Goal: Register for event/course

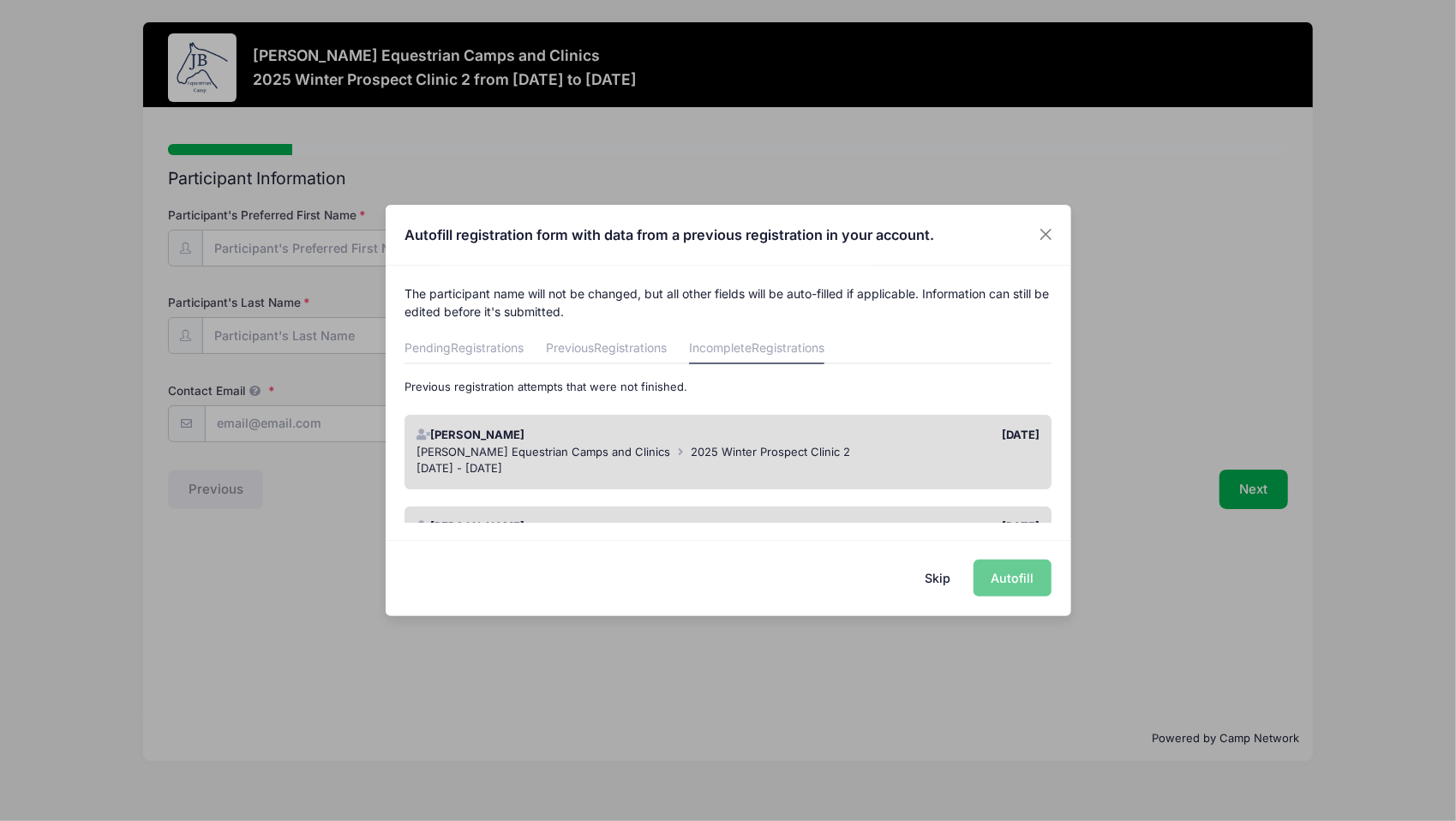
click at [936, 578] on button "Skip" at bounding box center [936, 578] width 61 height 37
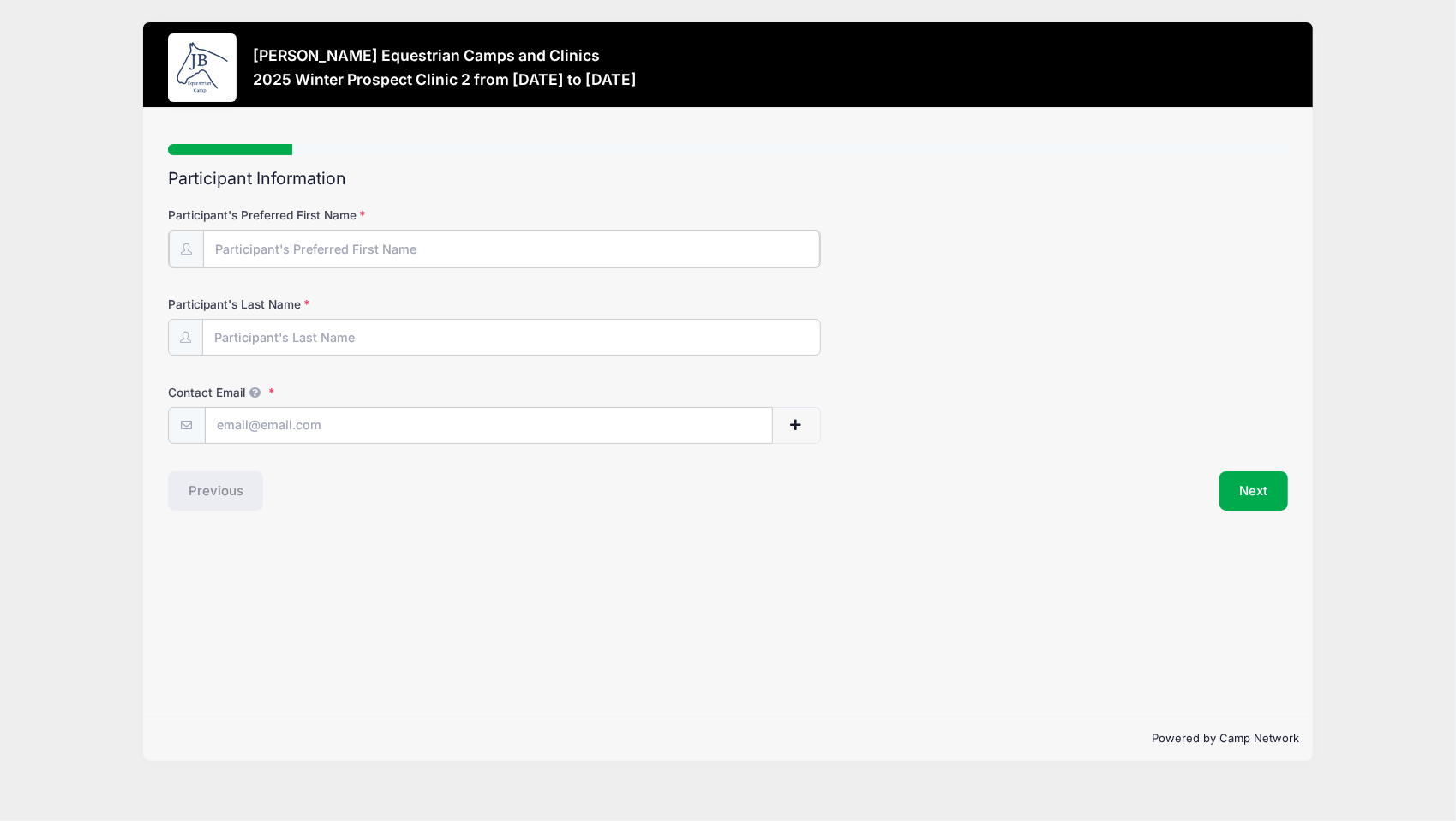
click at [447, 231] on input "Participant's Preferred First Name" at bounding box center [512, 249] width 618 height 37
type input "Gaby"
type input "[PERSON_NAME]"
type input "[EMAIL_ADDRESS][DOMAIN_NAME]"
click at [1233, 485] on button "Next" at bounding box center [1253, 489] width 70 height 40
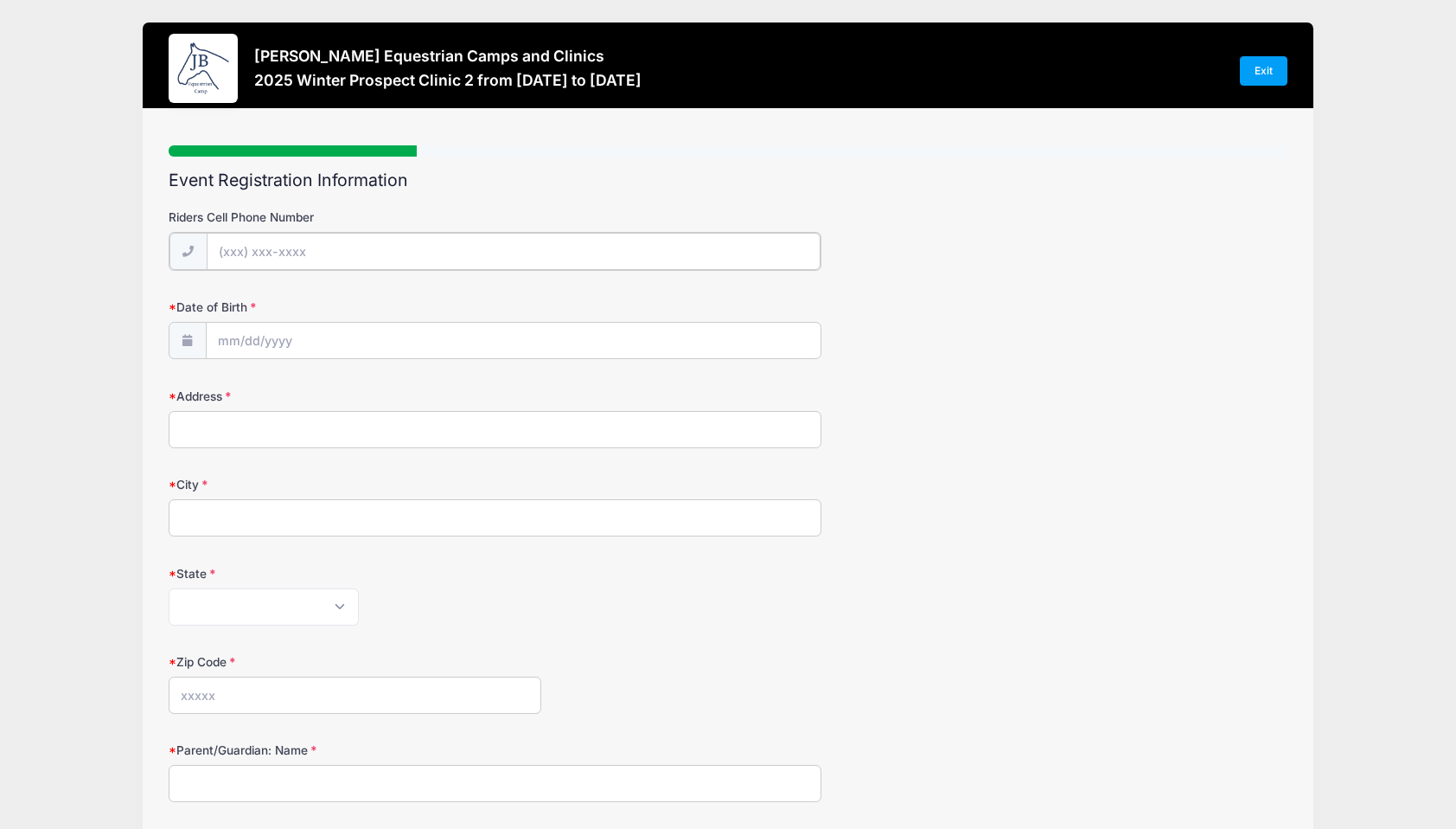
click at [622, 238] on input "Riders Cell Phone Number" at bounding box center [513, 251] width 614 height 37
type input "(425) 677-1714"
type input "6937 Lake Alice RD SE"
type input "Fall City"
type input "98024"
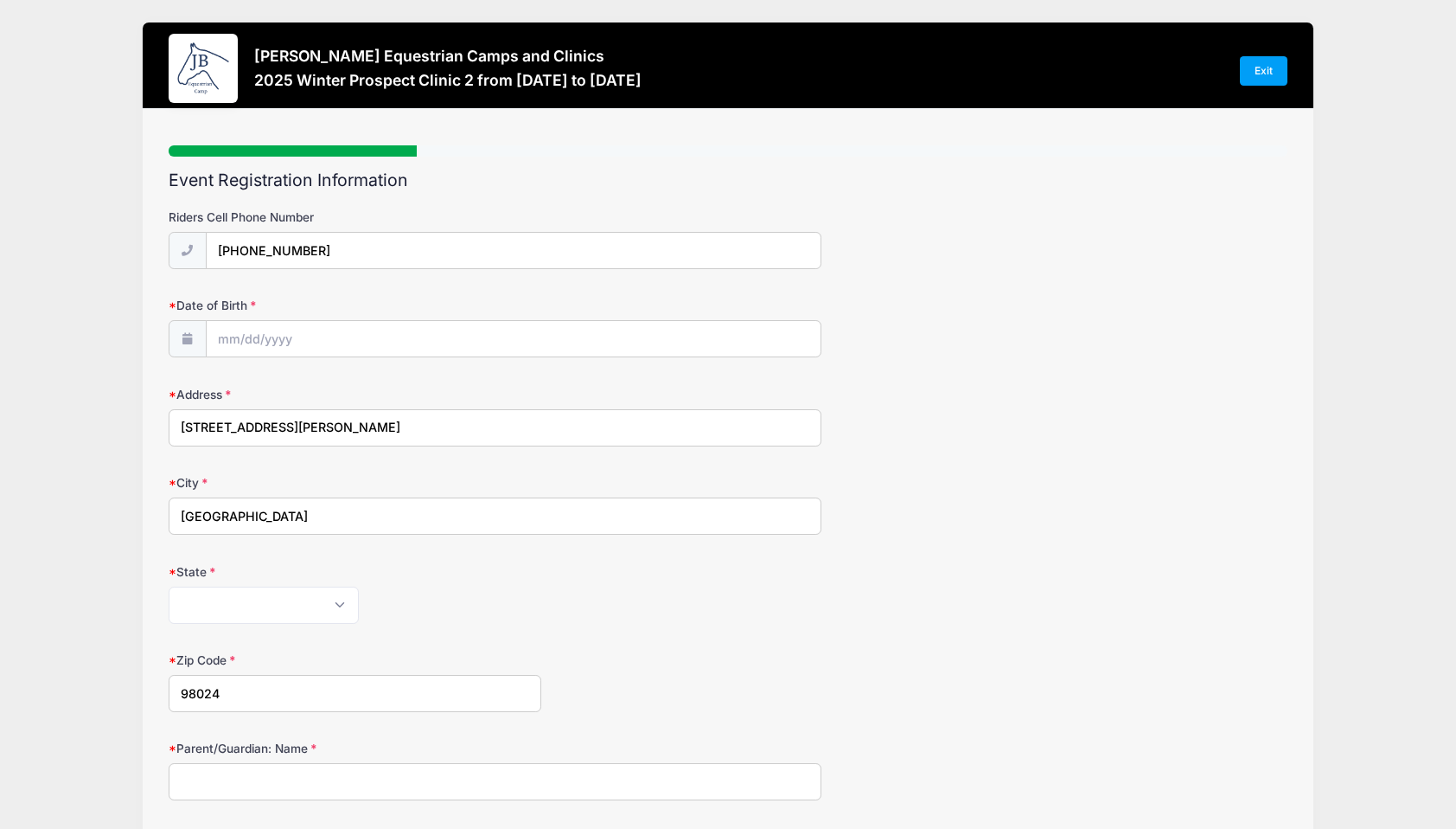
type input "Alea Walior"
type input "Chad Walior"
type input "(425) 255-9249"
type input "2028"
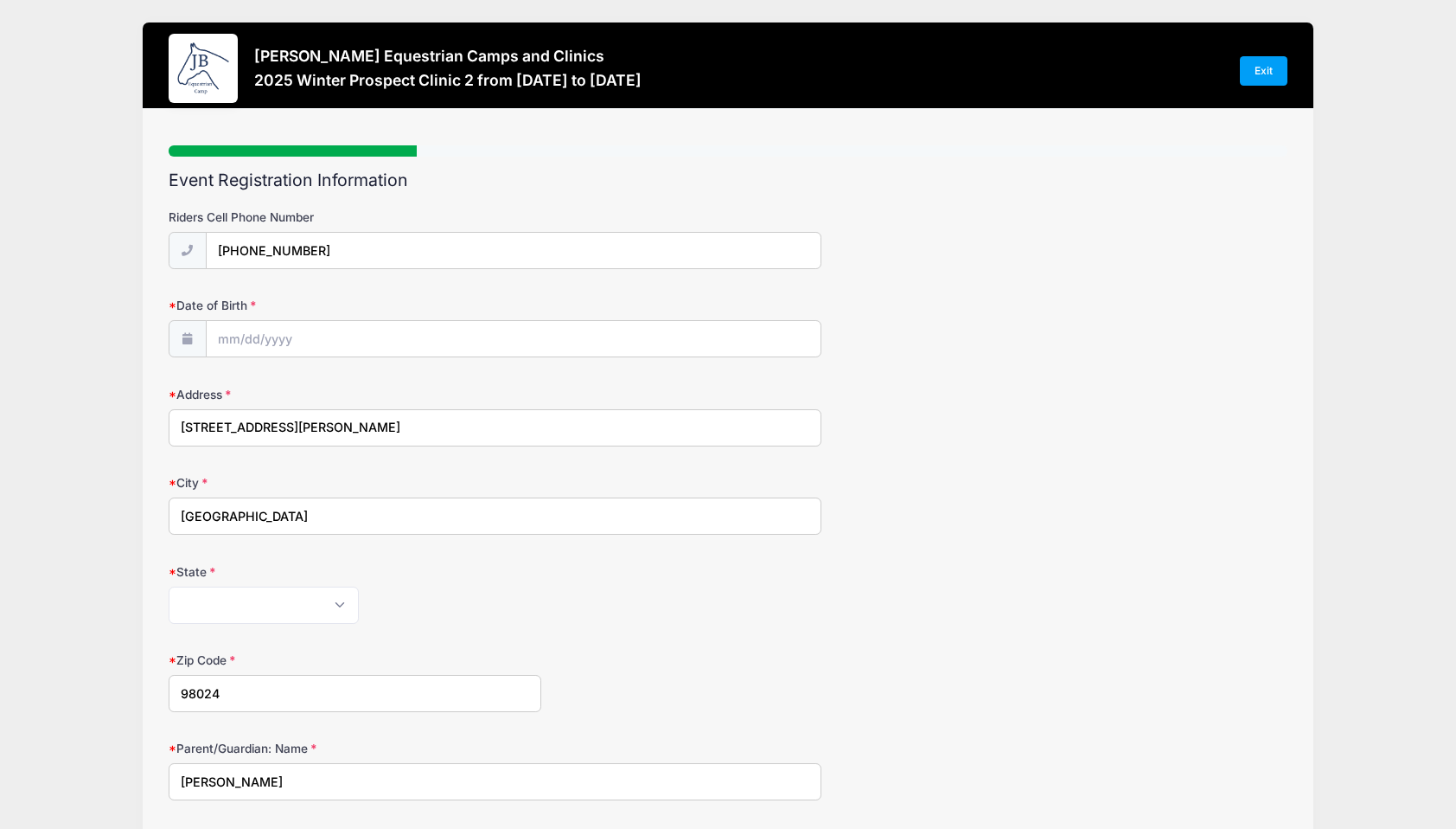
type input "10th"
type input "15"
type input "Sarah Kramer"
type input "425 466 4843"
type input "sarah_aron@hotmail.com"
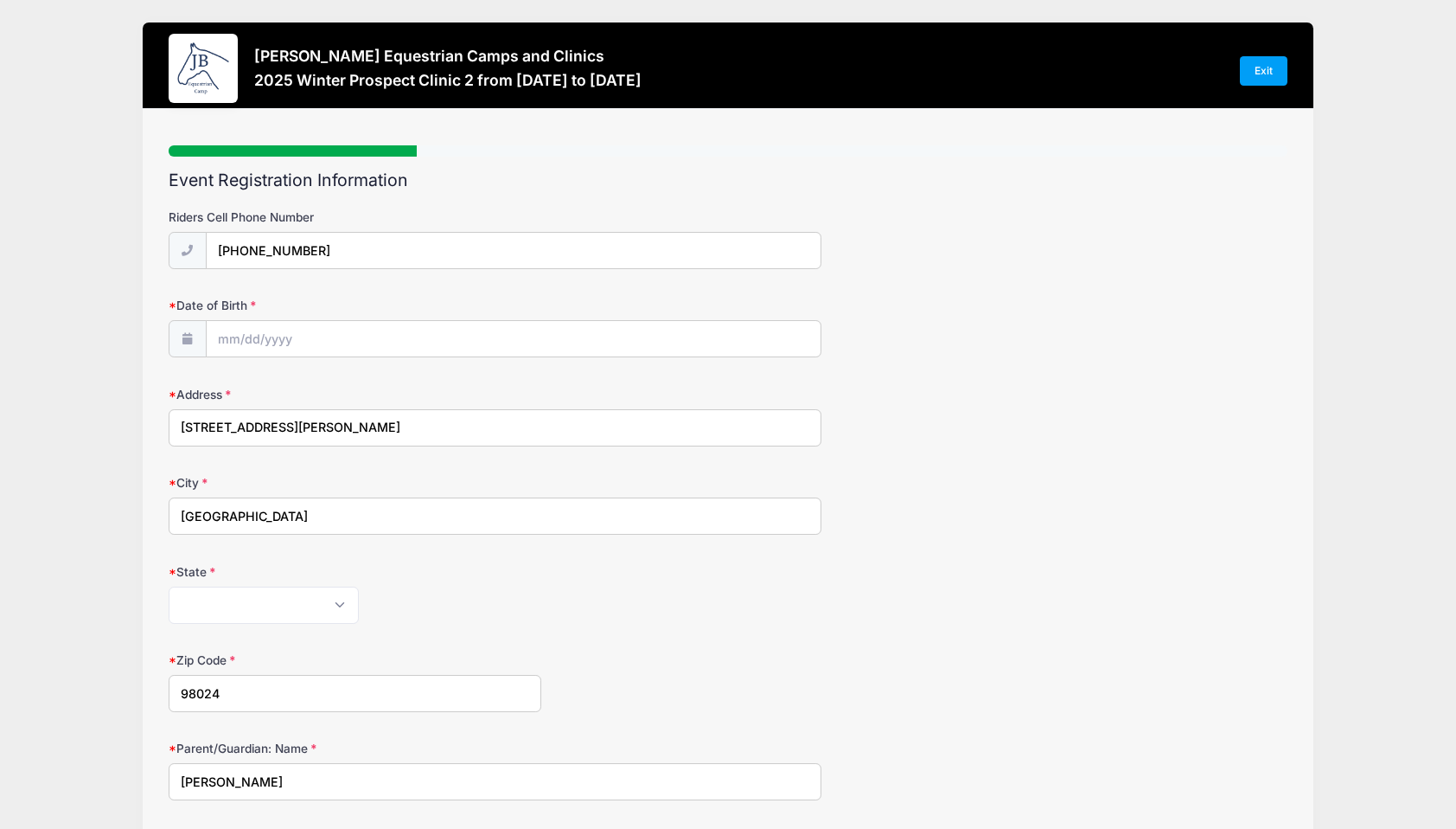
type input "Capstone Farm"
type input "I have been riding horsemanship for 6 years, have gone to the Appaloosa Youth W…"
click at [253, 344] on input "Date of Birth" at bounding box center [513, 339] width 614 height 37
click at [294, 379] on select "January February March April May June July August September October November De…" at bounding box center [296, 383] width 77 height 23
select select "6"
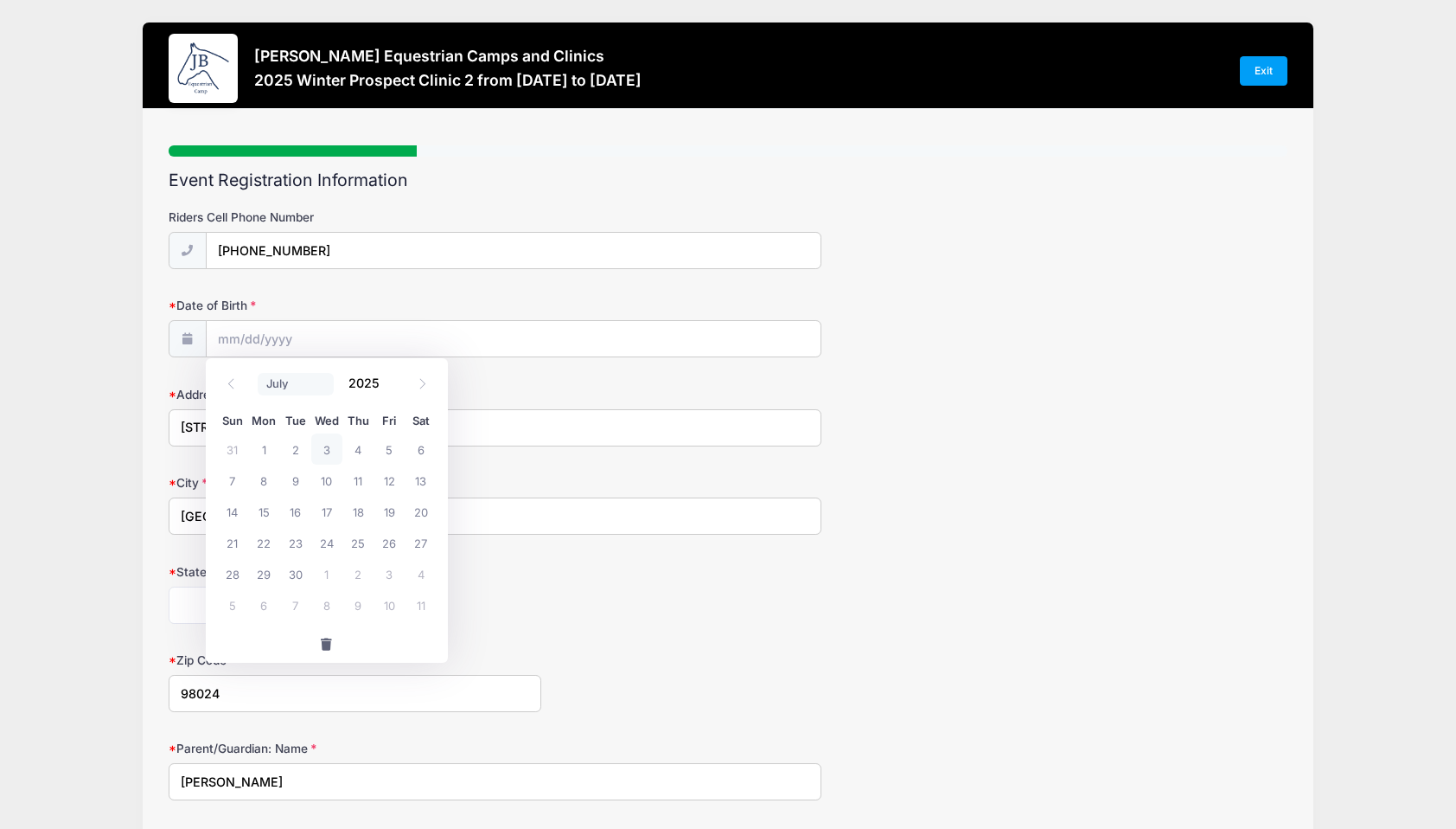
click at [257, 373] on select "January February March April May June July August September October November De…" at bounding box center [296, 383] width 77 height 23
click at [373, 389] on input "2025" at bounding box center [368, 383] width 57 height 26
click at [384, 387] on span at bounding box center [390, 390] width 12 height 13
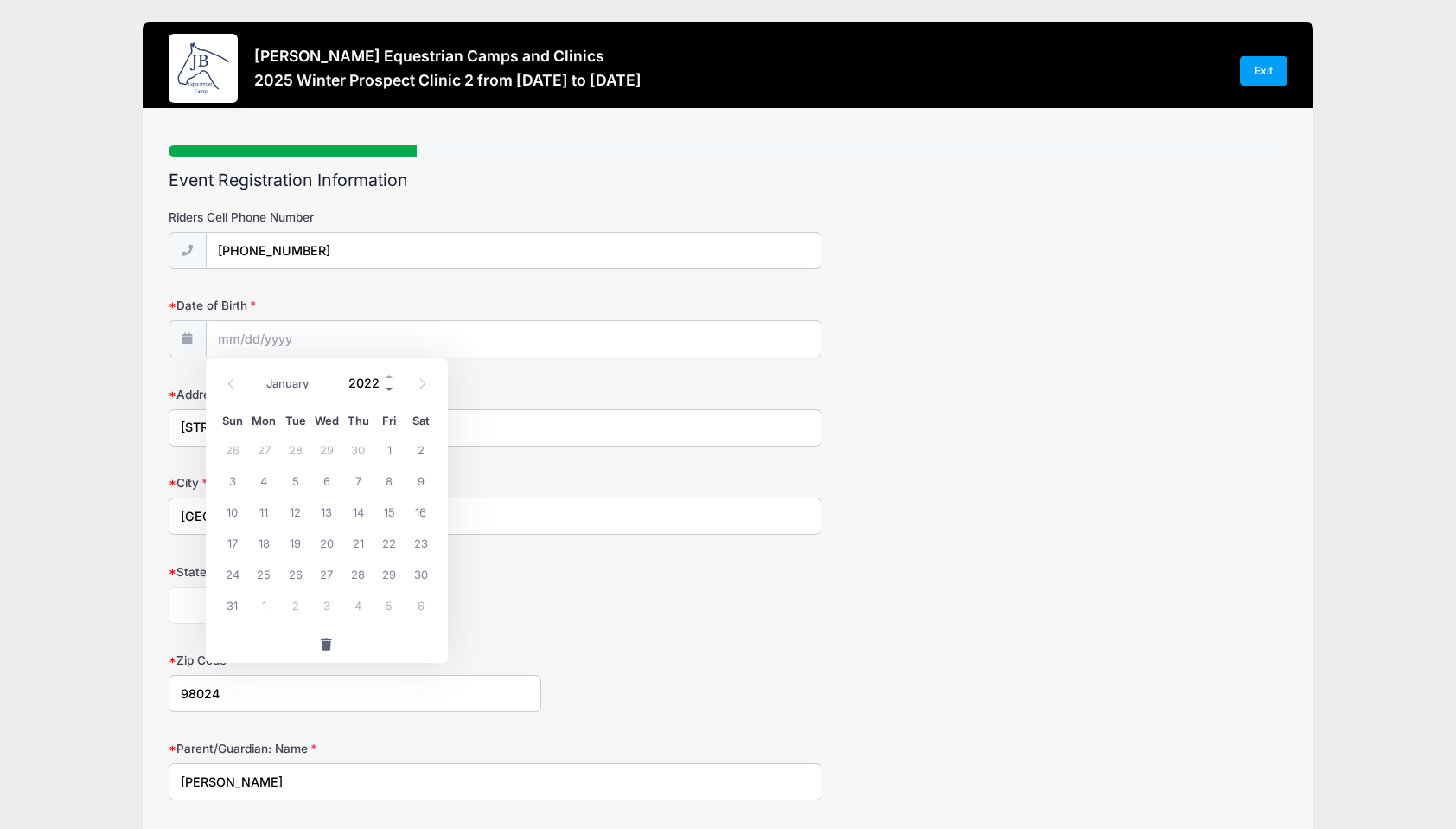
click at [384, 387] on span at bounding box center [390, 390] width 12 height 13
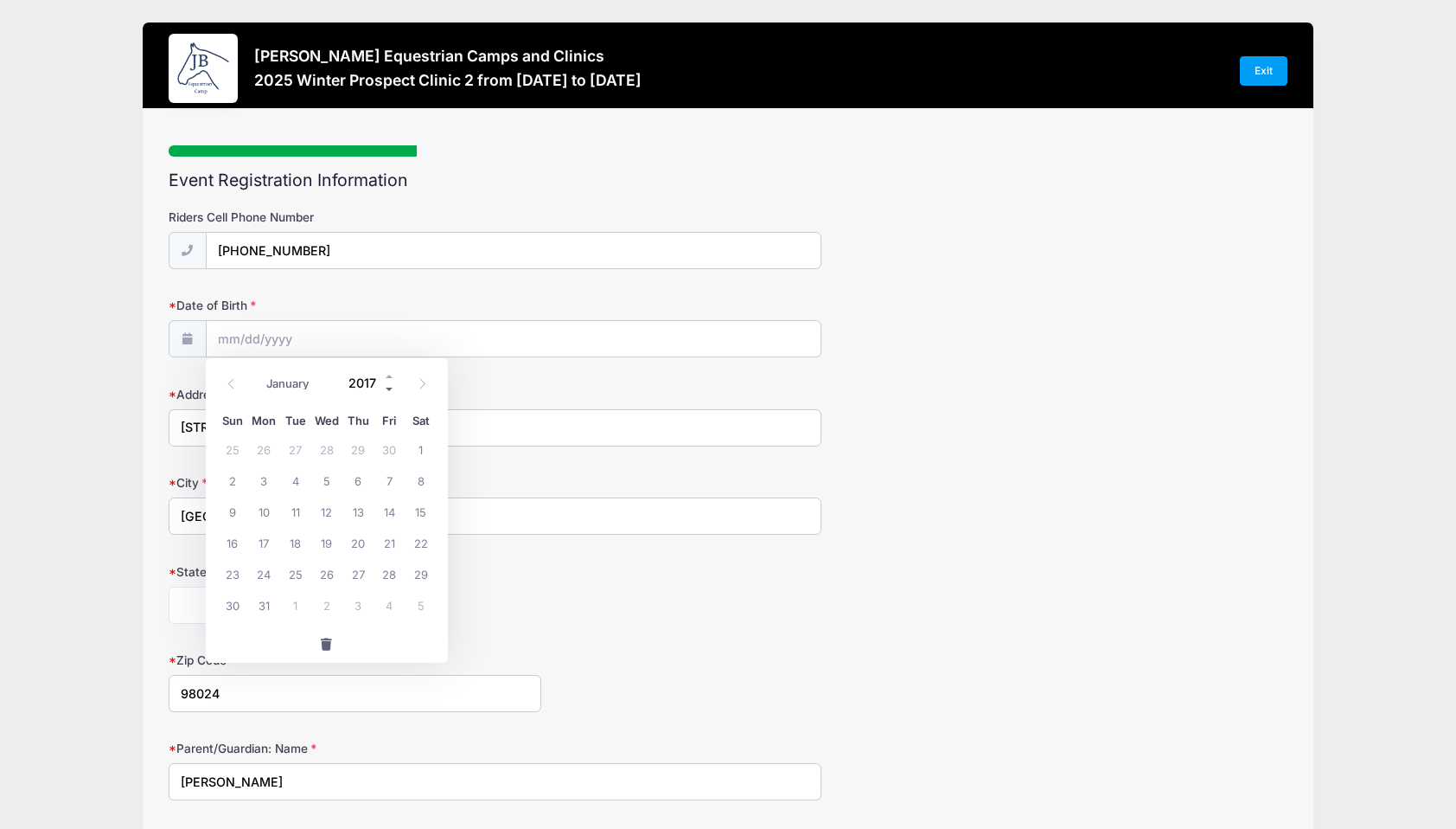
click at [384, 387] on span at bounding box center [390, 390] width 12 height 13
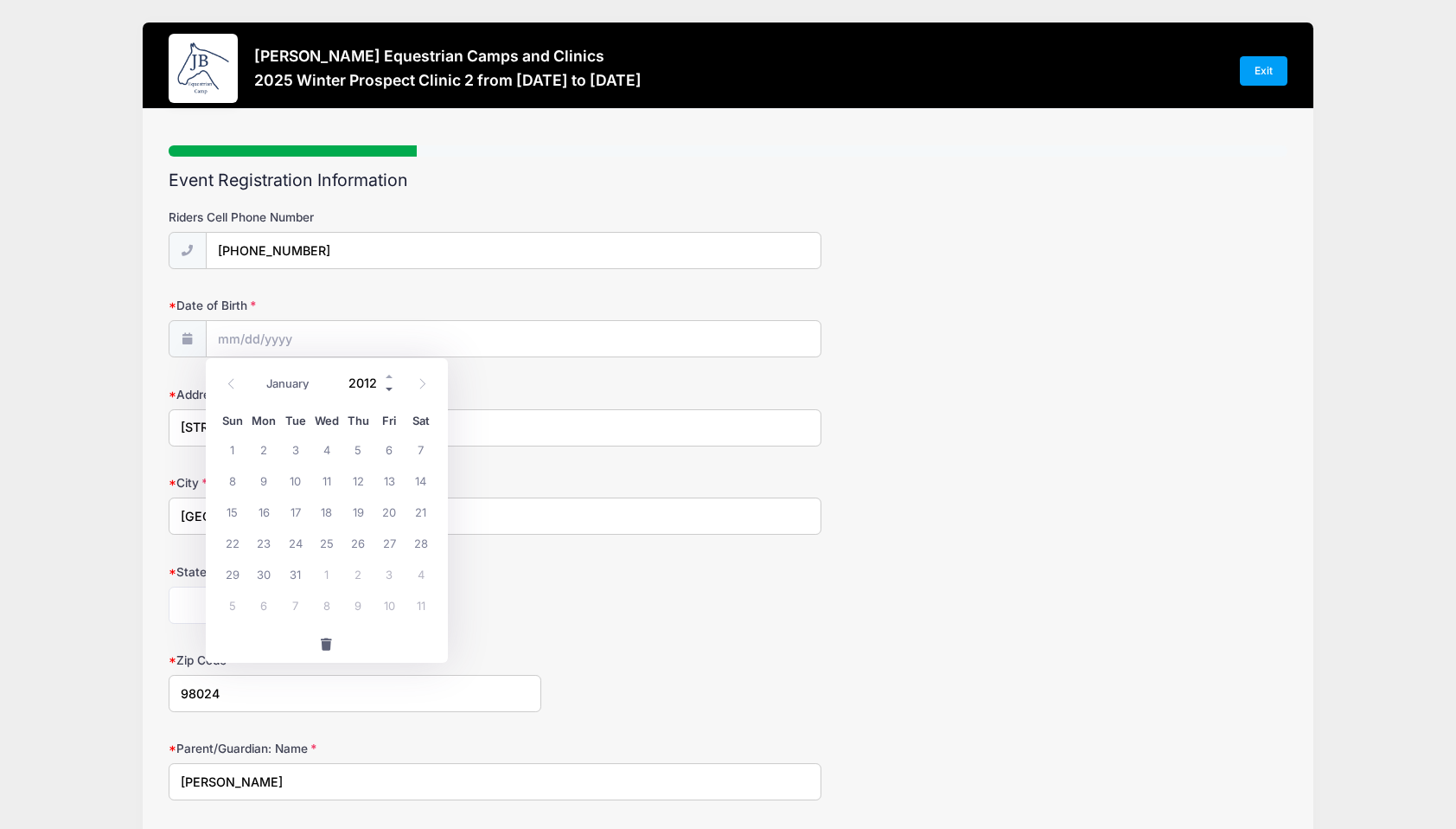
click at [384, 387] on span at bounding box center [390, 390] width 12 height 13
type input "2010"
click at [324, 475] on span "7" at bounding box center [327, 480] width 31 height 31
type input "07/07/2010"
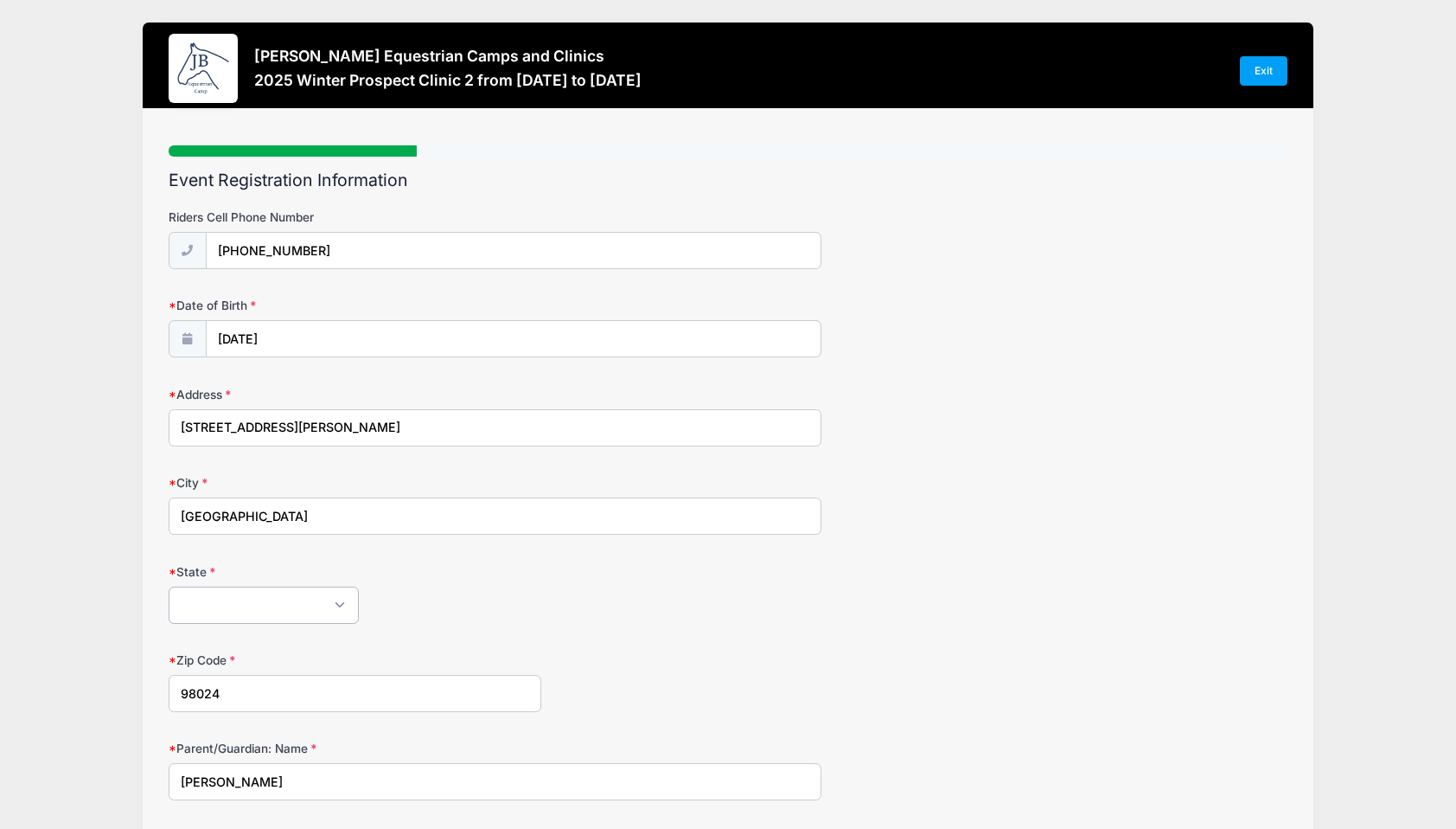
click at [204, 618] on select "Alabama Alaska American Samoa Arizona Arkansas Armed Forces Africa Armed Forces…" at bounding box center [264, 604] width 190 height 37
select select "WA"
click at [169, 586] on select "Alabama Alaska American Samoa Arizona Arkansas Armed Forces Africa Armed Forces…" at bounding box center [264, 604] width 190 height 37
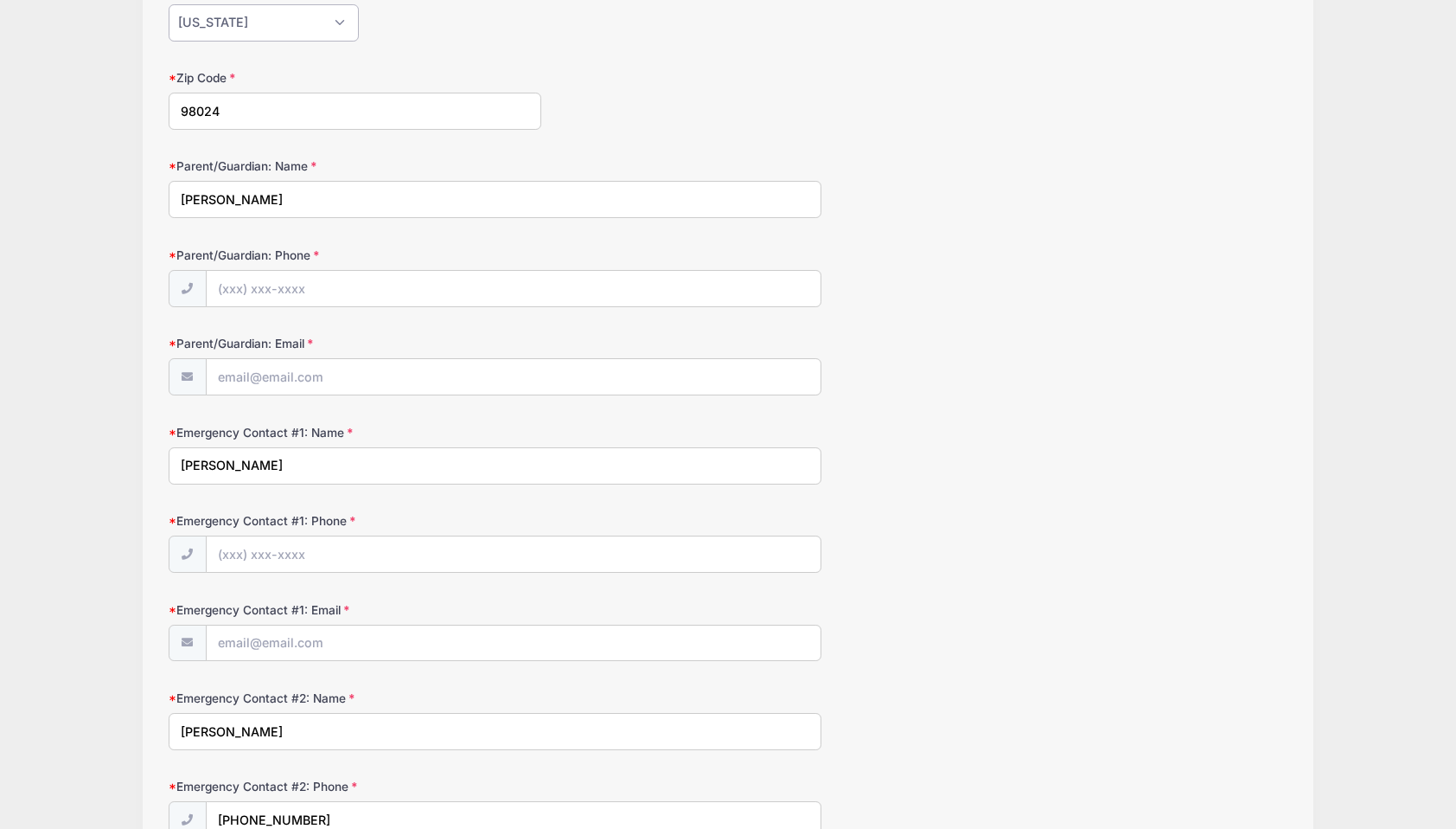
scroll to position [583, 0]
click at [325, 271] on input "Parent/Guardian: Phone" at bounding box center [513, 289] width 614 height 37
type input "(206) 732-6621"
type input "aleawalior@gmail.com"
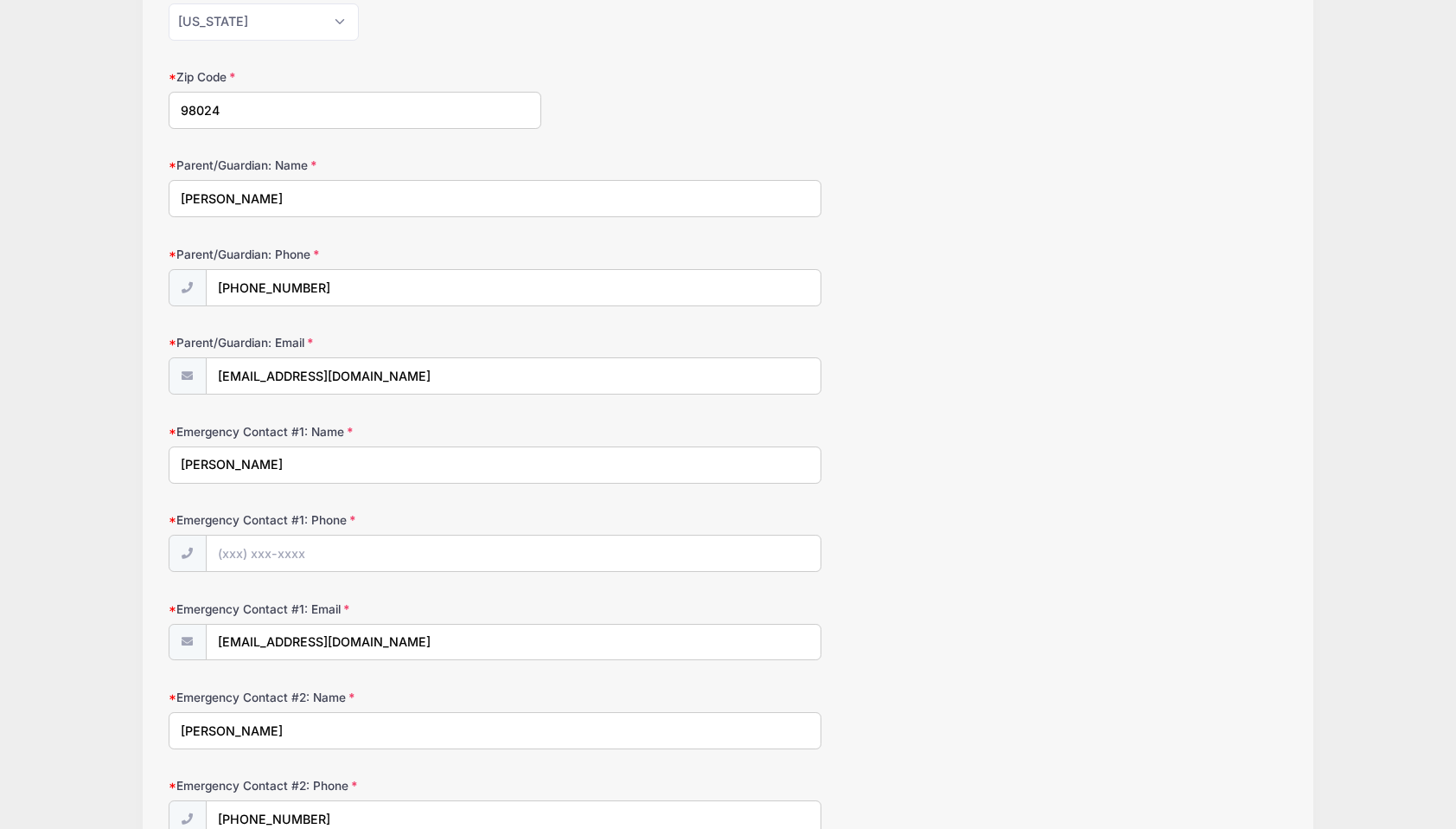
type input "aleawalior@gmail.com"
click at [253, 541] on input "Emergency Contact #1: Phone" at bounding box center [513, 553] width 614 height 37
click at [265, 550] on input "(206) 732-6621" at bounding box center [513, 553] width 614 height 37
type input "(206) 372-2662"
click at [267, 282] on input "(206) 732-6621" at bounding box center [513, 289] width 614 height 37
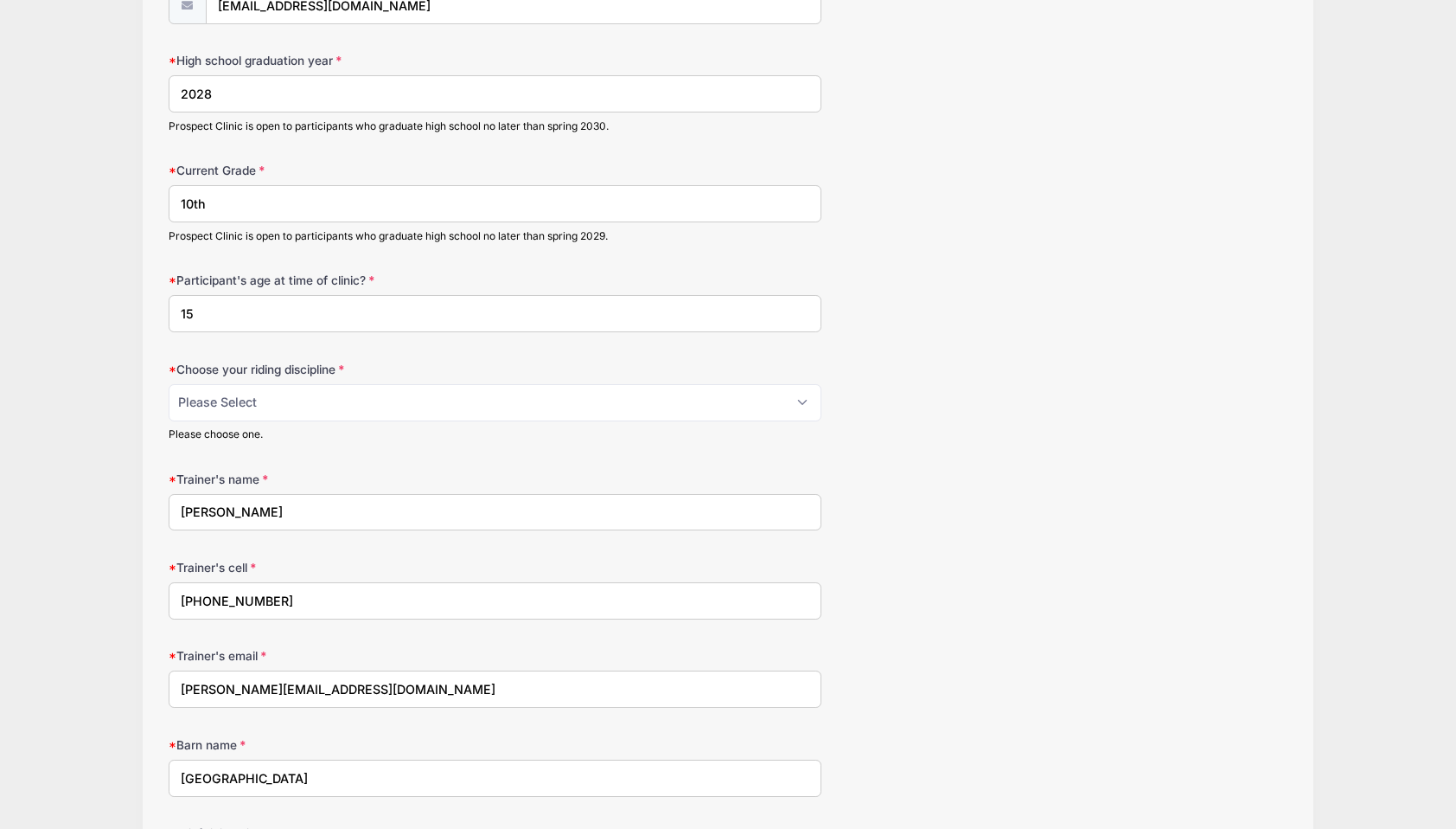
scroll to position [1489, 0]
type input "(206) 372-6621"
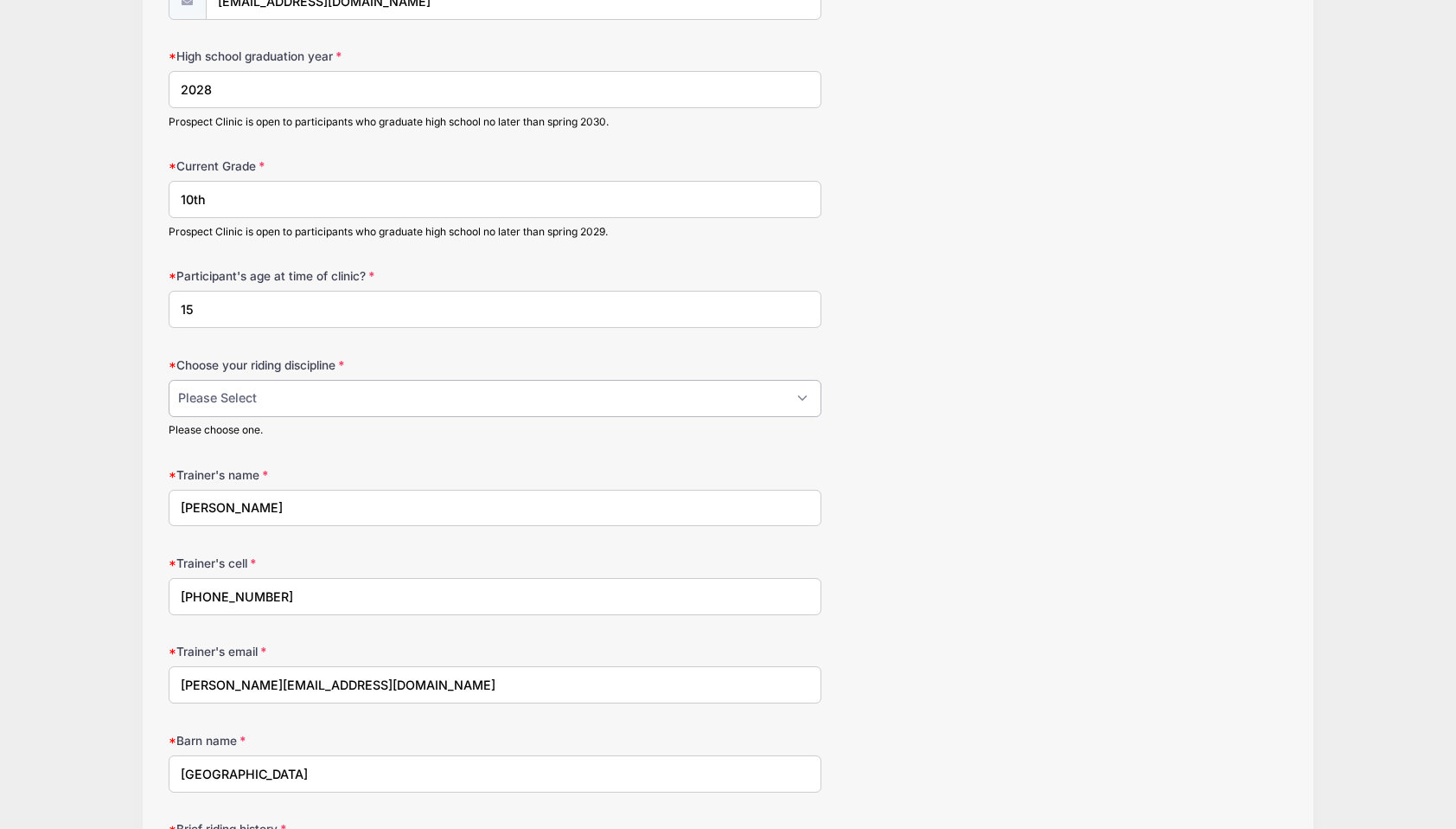
scroll to position [1487, 0]
click at [301, 384] on select "Please Select jumping seat western reining western horsemanship" at bounding box center [495, 400] width 653 height 37
select select "western horsemanship"
click at [169, 382] on select "Please Select jumping seat western reining western horsemanship" at bounding box center [495, 400] width 653 height 37
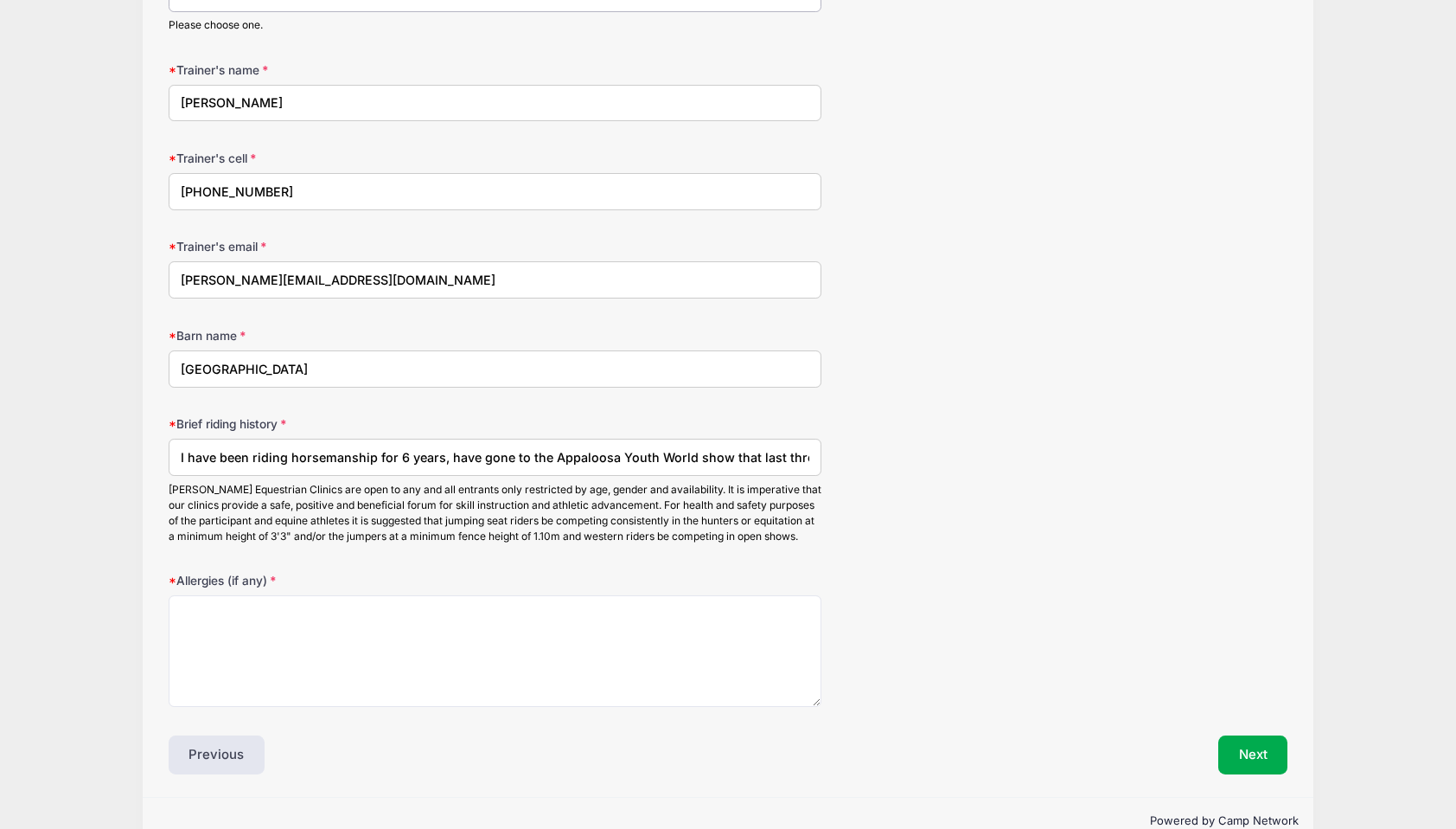
scroll to position [1931, 0]
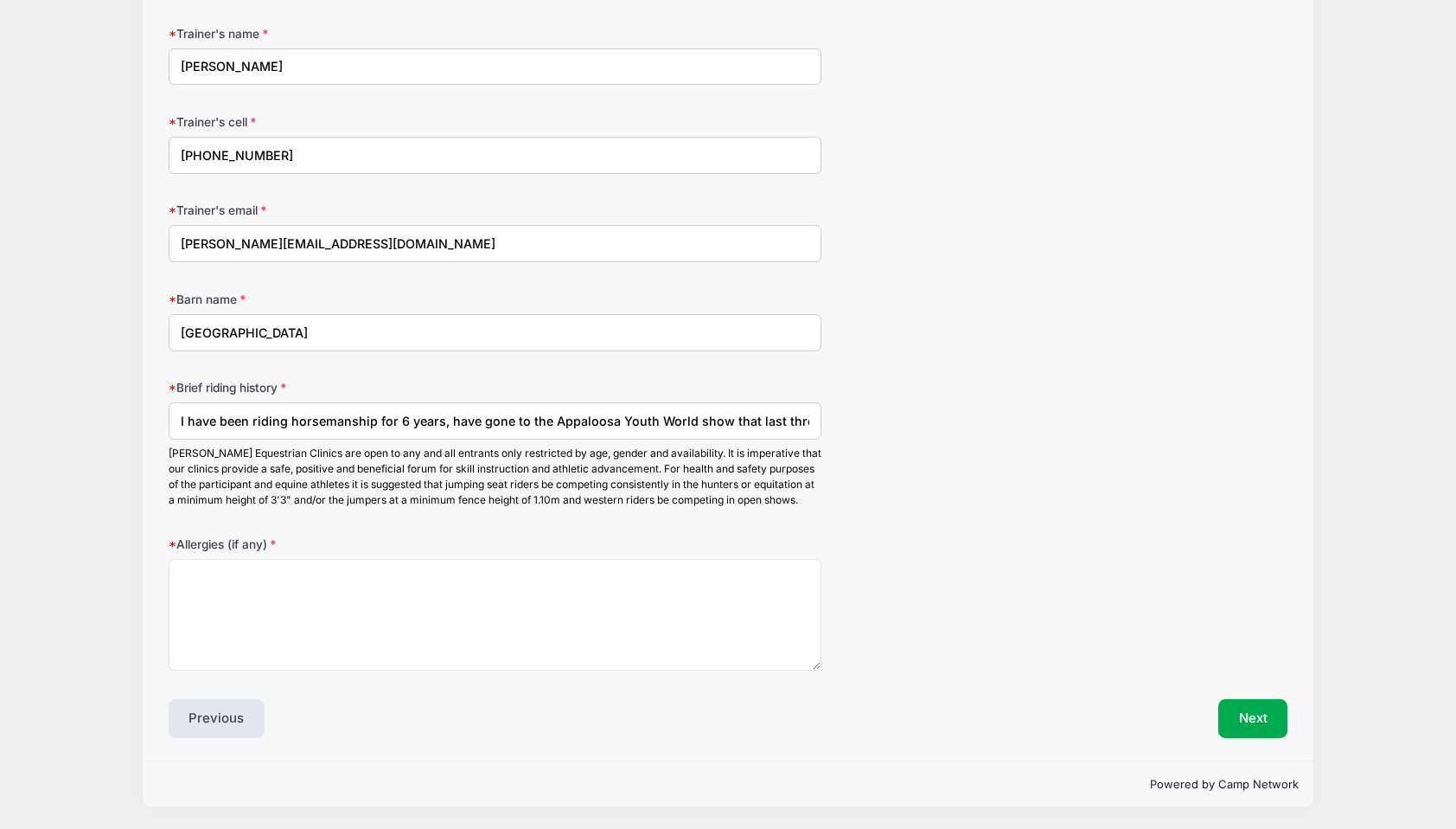
click at [304, 543] on label "Allergies (if any)" at bounding box center [355, 543] width 373 height 17
click at [304, 559] on textarea "Allergies (if any)" at bounding box center [495, 614] width 653 height 111
type textarea "none"
click at [1248, 708] on button "Next" at bounding box center [1253, 719] width 70 height 40
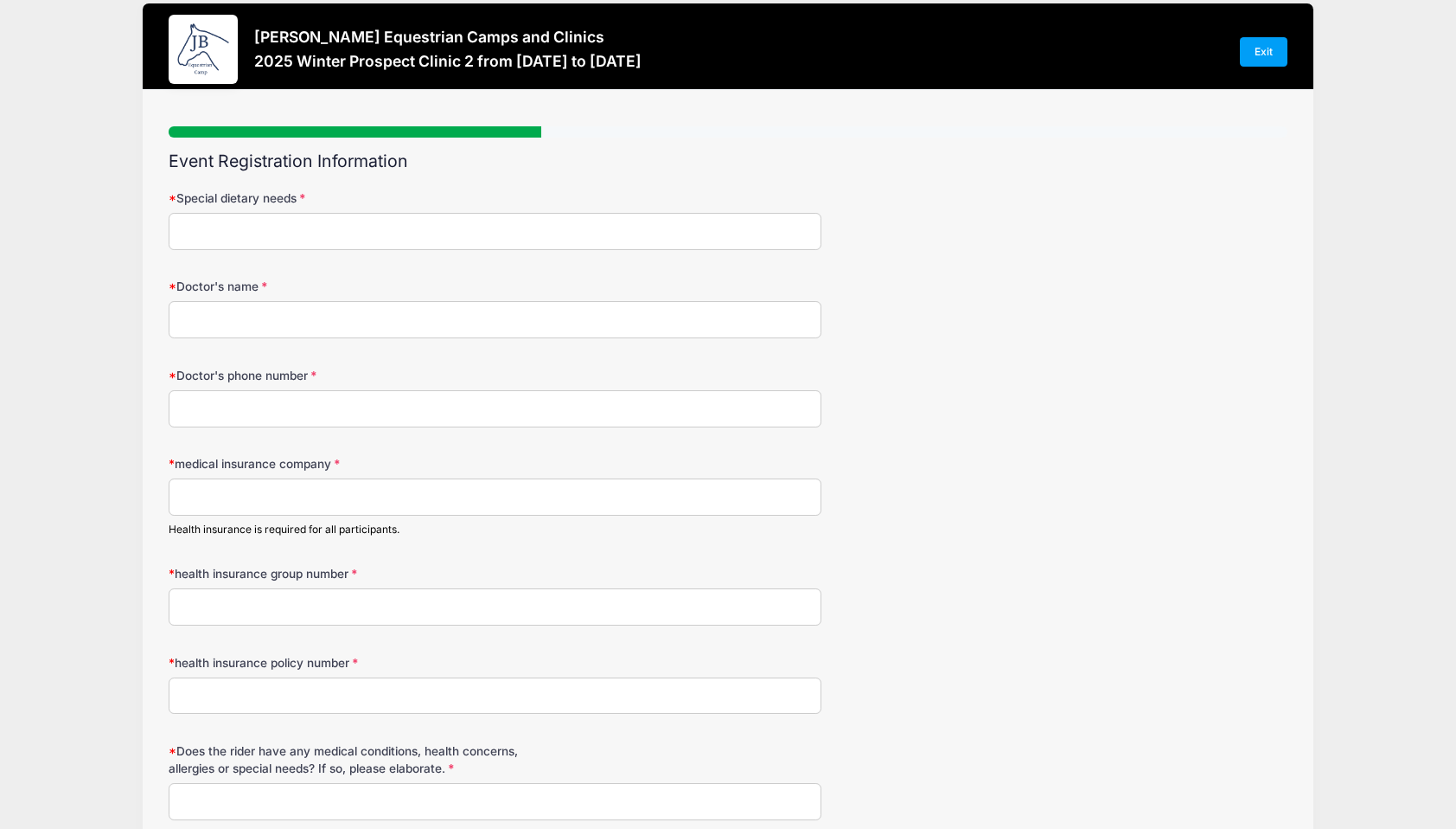
scroll to position [0, 0]
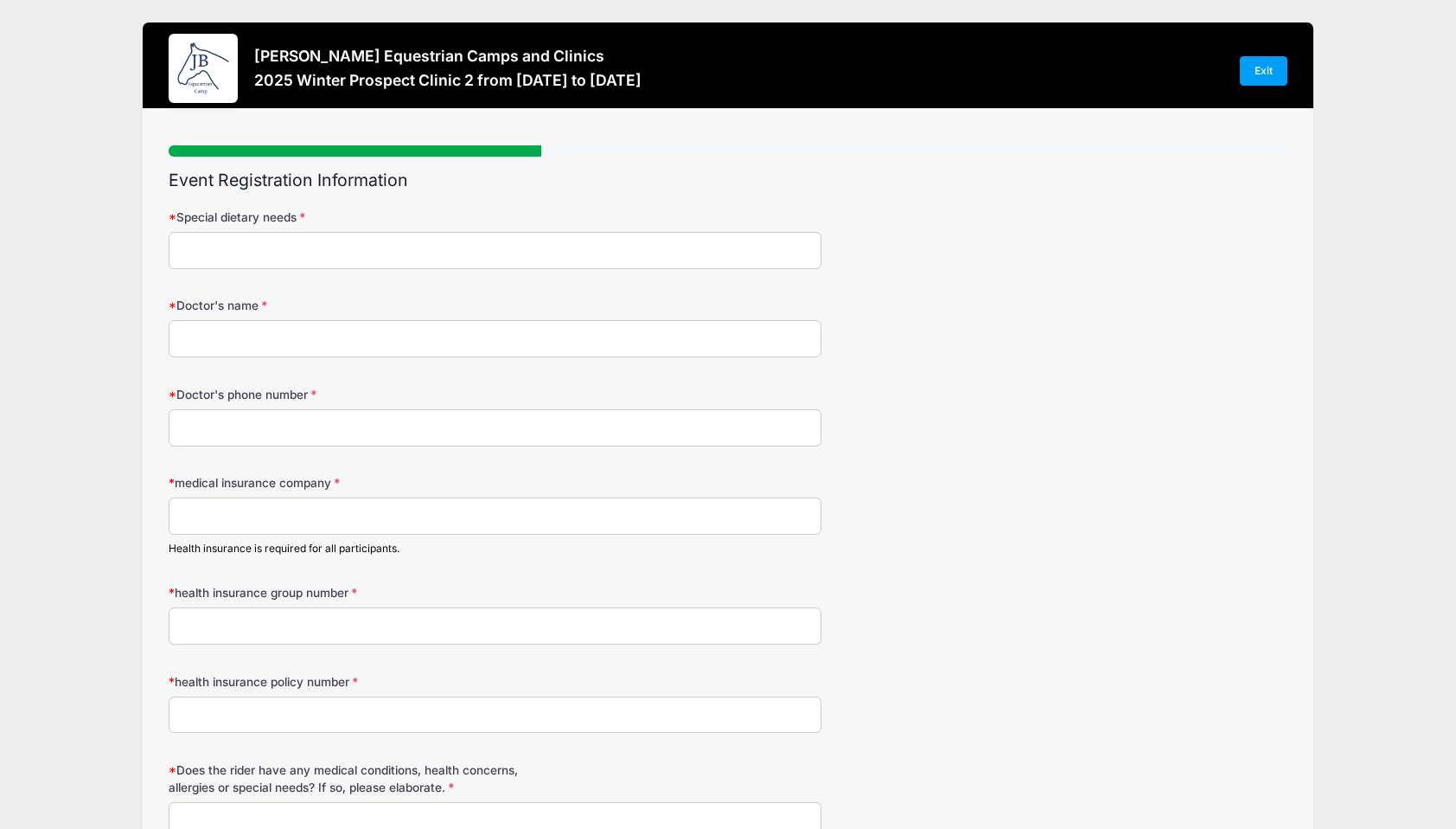
click at [532, 257] on input "Special dietary needs" at bounding box center [495, 250] width 653 height 37
type input "none"
click at [564, 371] on form "Special dietary needs none Doctor's name Doctor's phone number medical insuranc…" at bounding box center [728, 523] width 1120 height 631
click at [402, 336] on input "Doctor's name" at bounding box center [495, 339] width 653 height 37
type input "Joey Garcia"
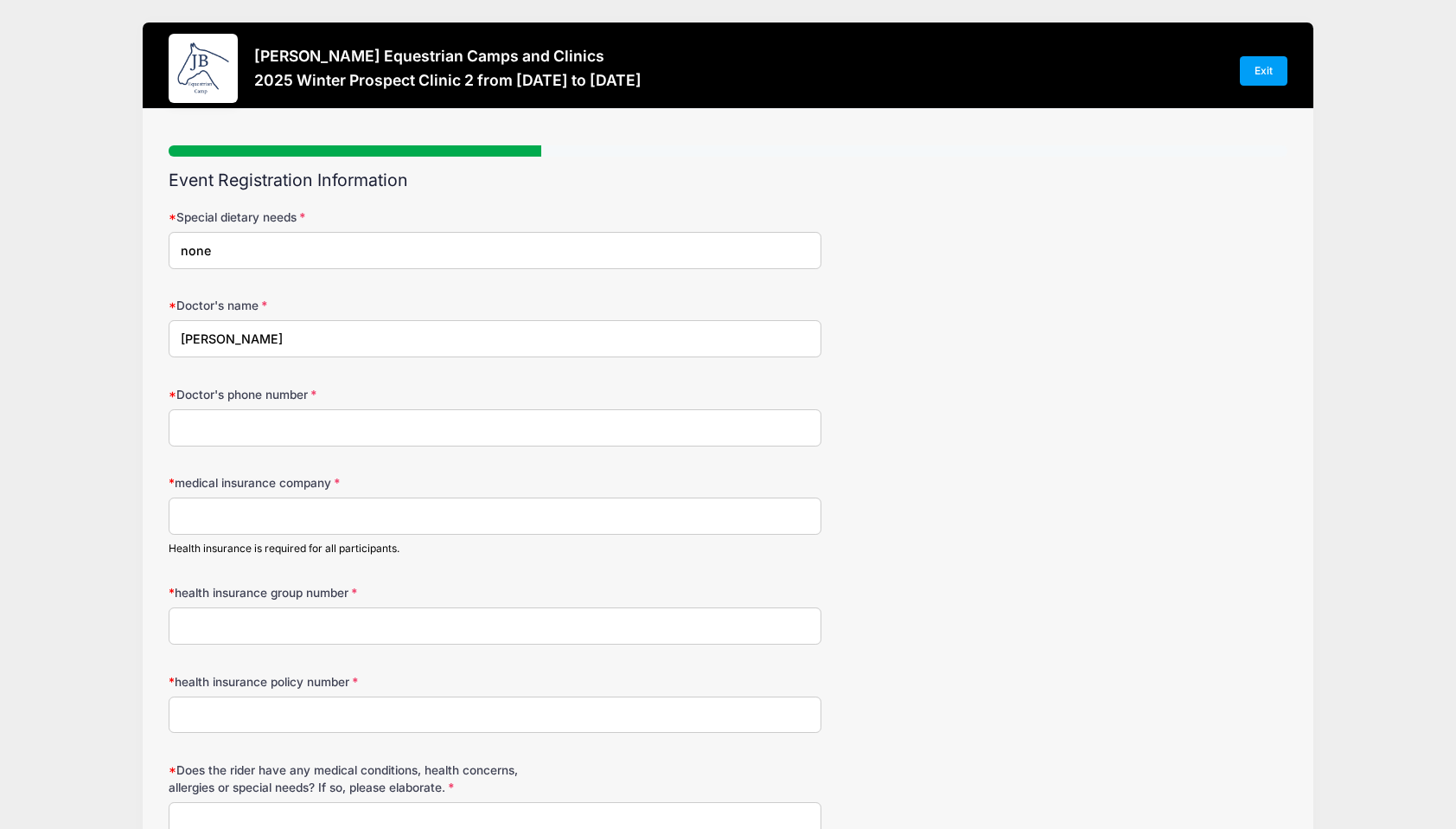
type input "2533727680"
type input "UMR"
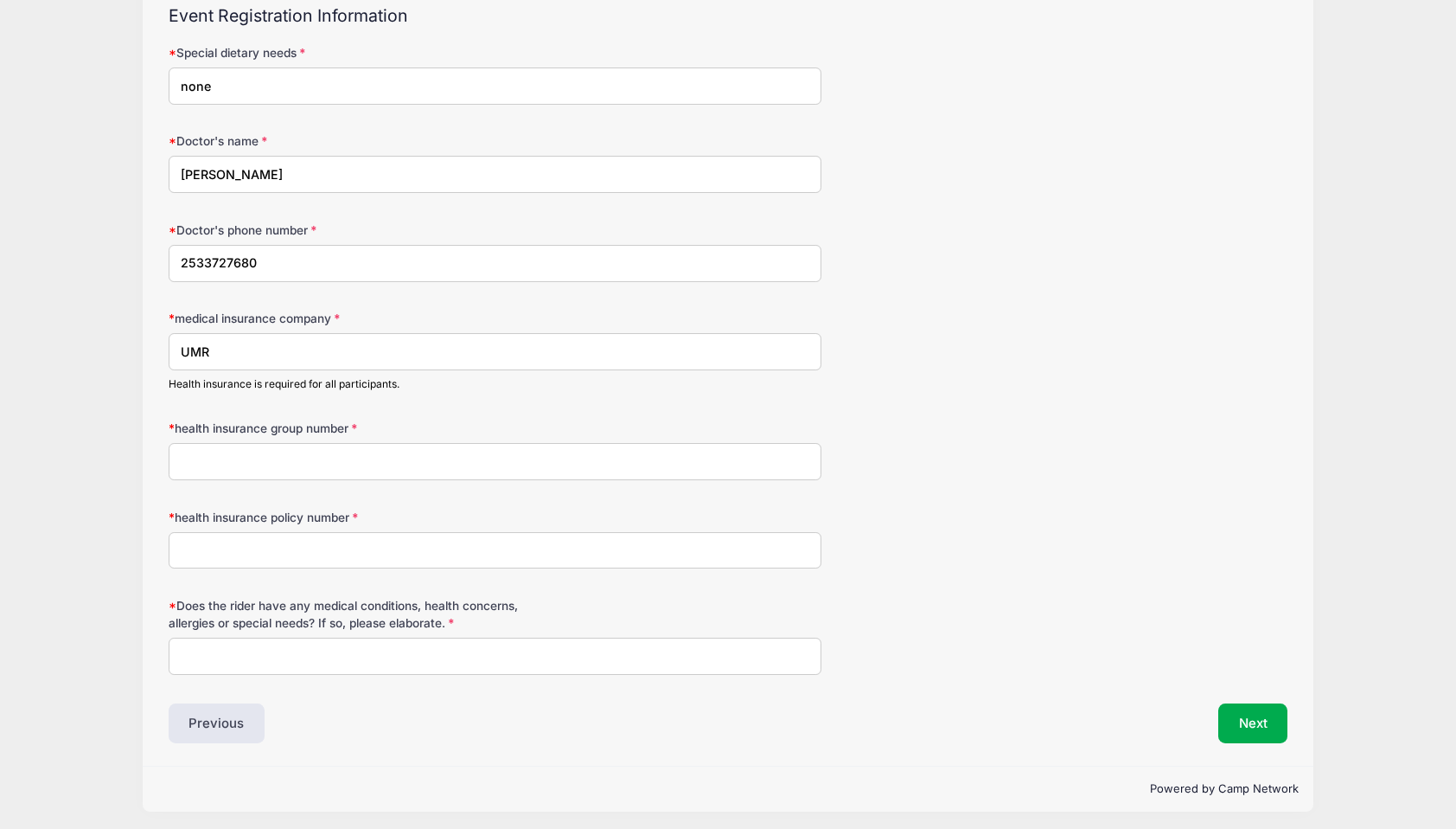
click at [308, 557] on input "health insurance policy number" at bounding box center [495, 551] width 653 height 37
click at [474, 645] on input "Does the rider have any medical conditions, health concerns, allergies or speci…" at bounding box center [495, 656] width 653 height 37
type input "None"
click at [348, 457] on input "health insurance group number" at bounding box center [495, 461] width 653 height 37
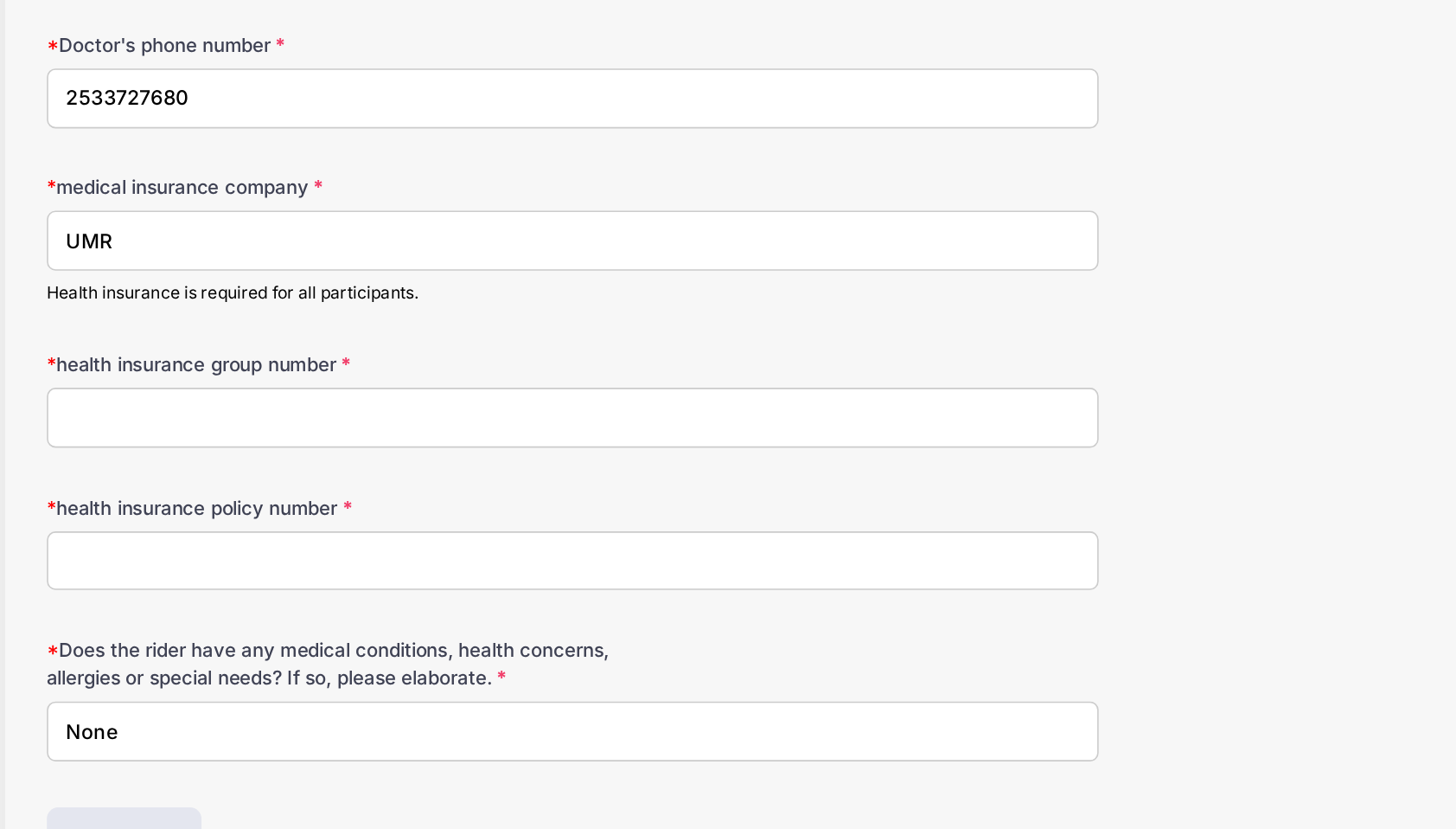
scroll to position [163, 0]
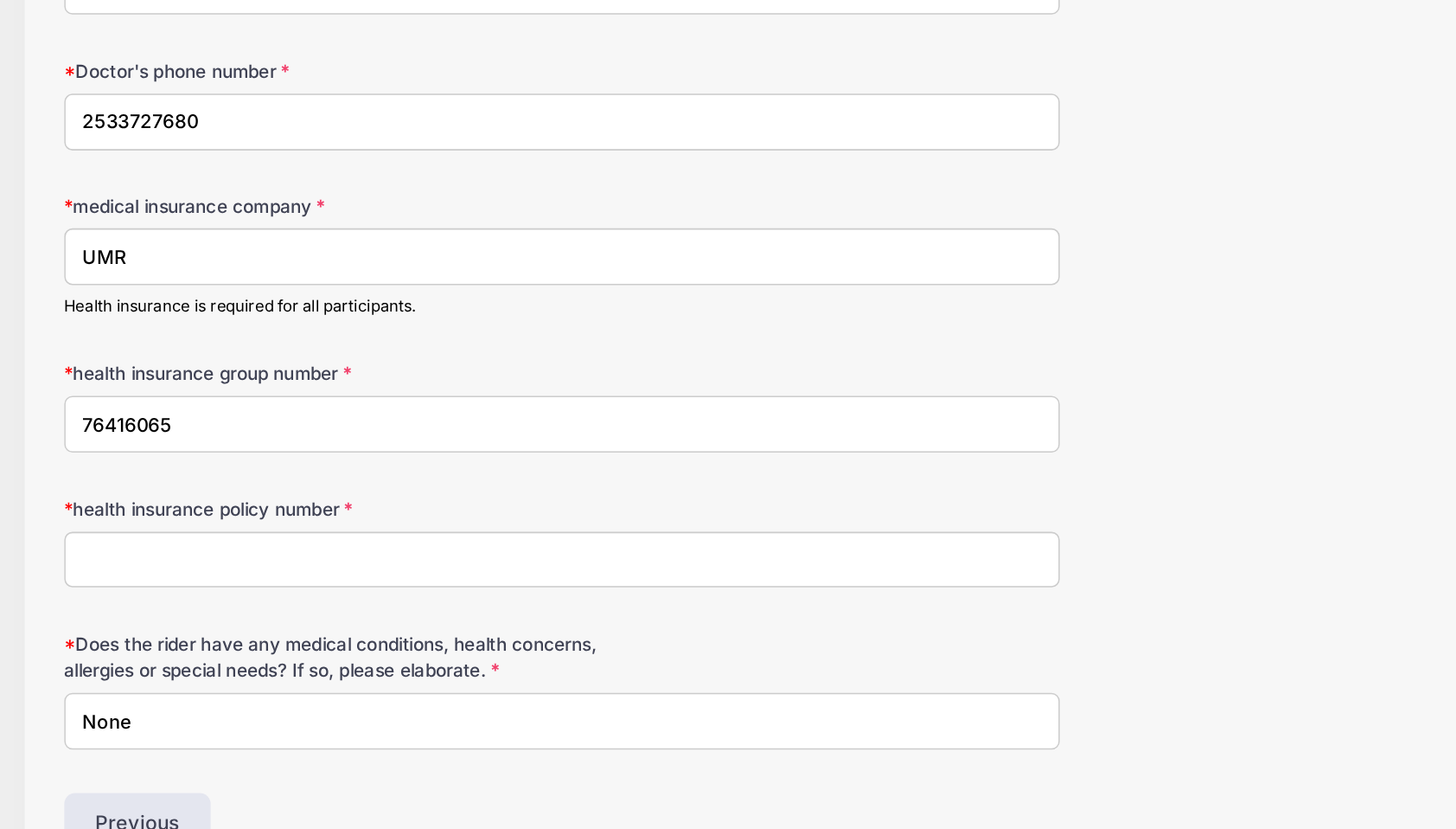
type input "76416065"
click at [339, 539] on input "health insurance policy number" at bounding box center [495, 551] width 653 height 37
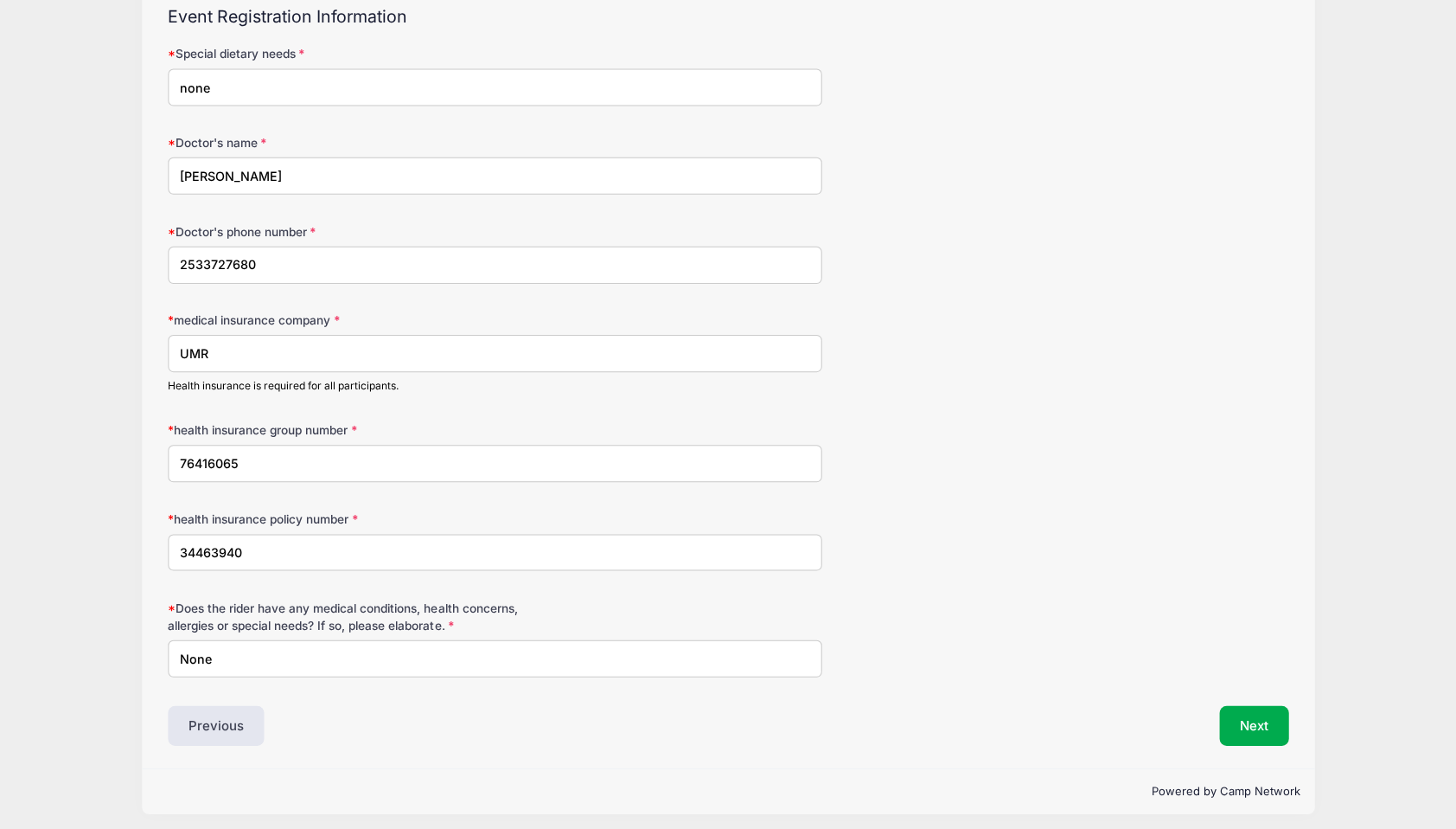
scroll to position [163, 0]
type input "34463940"
click at [1253, 723] on button "Next" at bounding box center [1253, 725] width 70 height 40
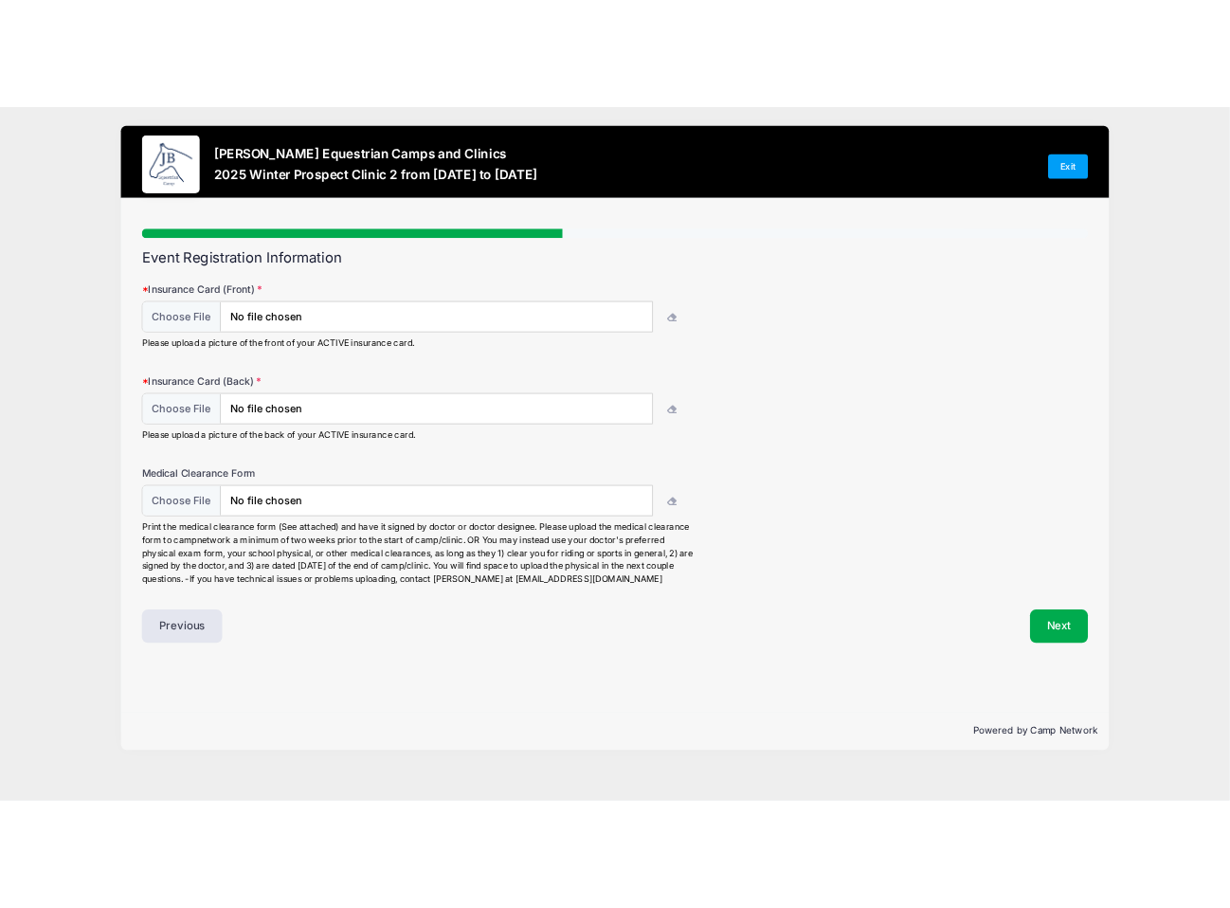
scroll to position [0, 0]
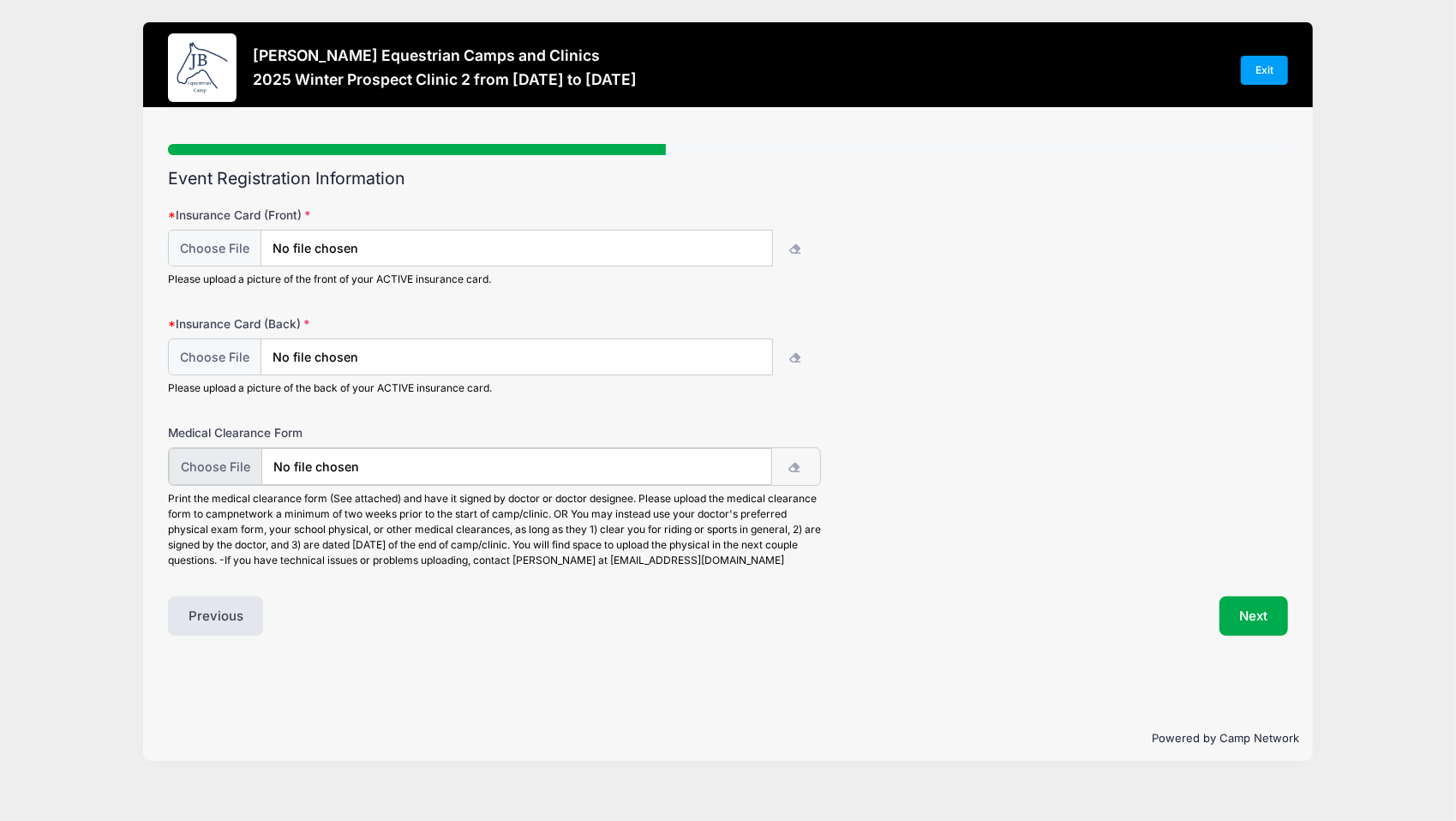
click at [398, 483] on input "file" at bounding box center [470, 466] width 603 height 37
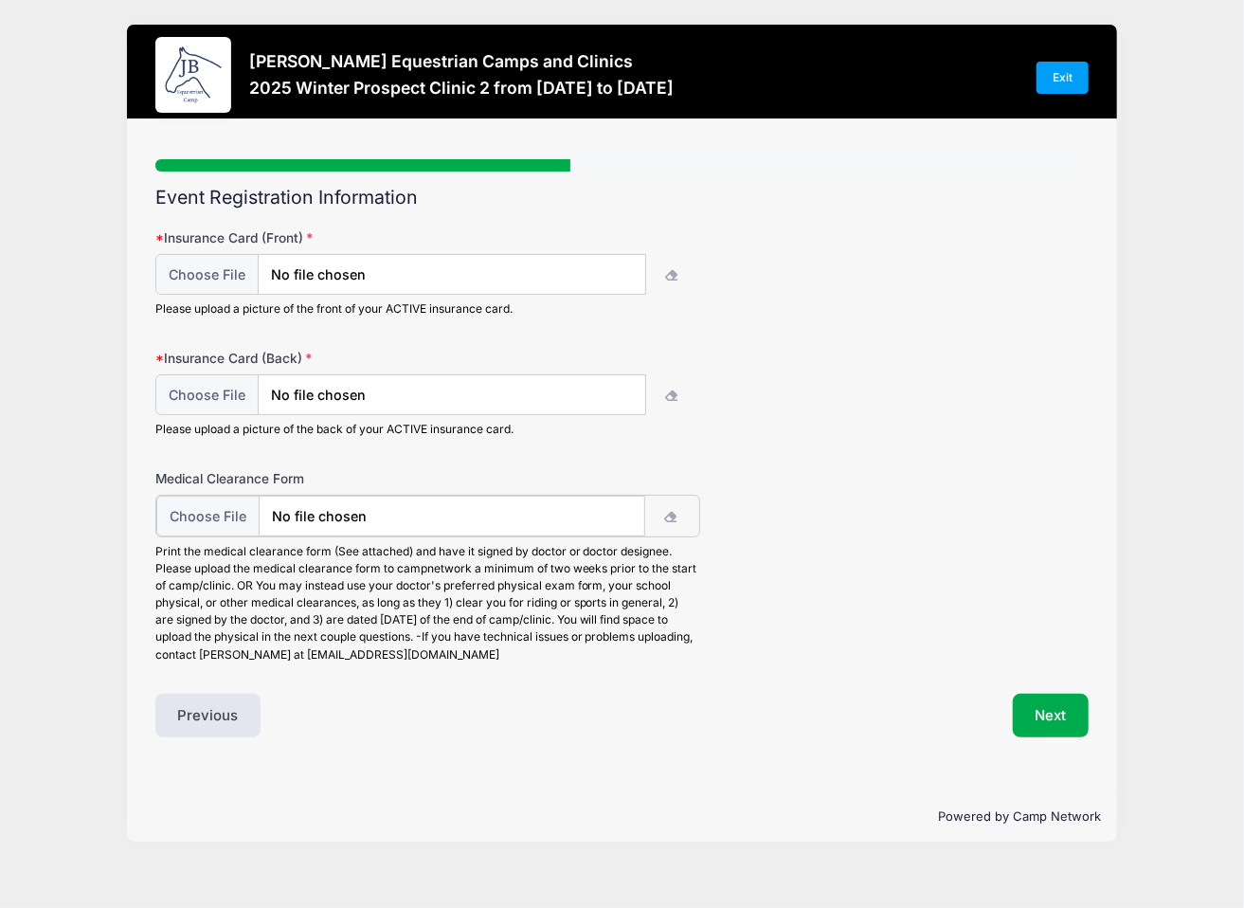
type input "C:\fakepath\69533213427__EF601F4B-62BA-4BC6-B053-E47D18D040C3.jpg"
type input "C:\fakepath\69533163452__813941A8-EE4C-40B2-909C-6D91D4706F09.jpg"
click at [474, 267] on input "file" at bounding box center [401, 275] width 490 height 41
click at [574, 387] on input "file" at bounding box center [401, 395] width 490 height 41
drag, startPoint x: 616, startPoint y: 273, endPoint x: 984, endPoint y: 303, distance: 369.8
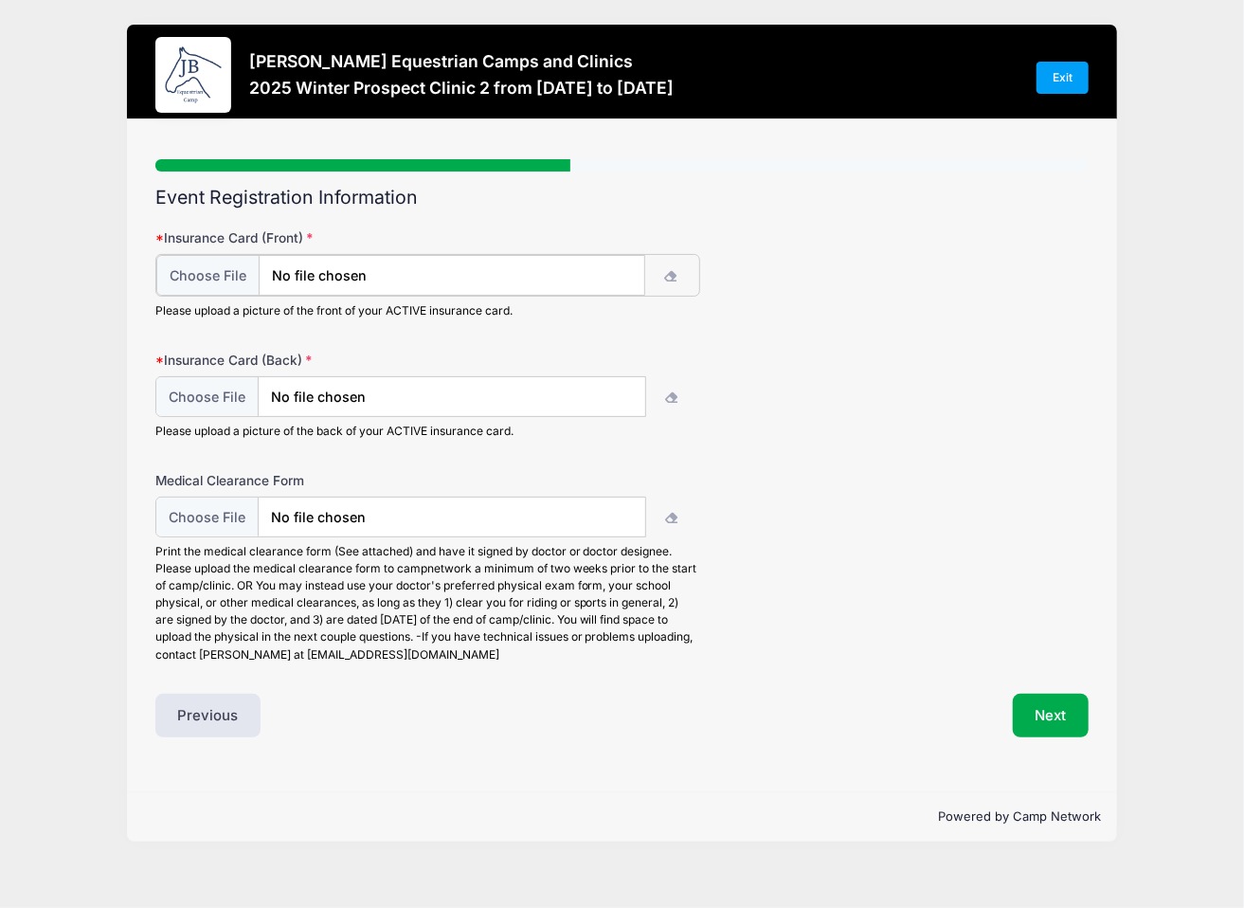
click at [984, 303] on div "Insurance Card (Front) Please upload a picture of the front of your ACTIVE insu…" at bounding box center [622, 273] width 934 height 91
click at [625, 265] on input "file" at bounding box center [401, 275] width 490 height 41
type input "C:\fakepath\69533213427__EF601F4B-62BA-4BC6-B053-E47D18D040C3.jpg"
type input "C:\fakepath\69533163452__813941A8-EE4C-40B2-909C-6D91D4706F09.jpg"
click at [1047, 706] on button "Next" at bounding box center [1051, 714] width 77 height 44
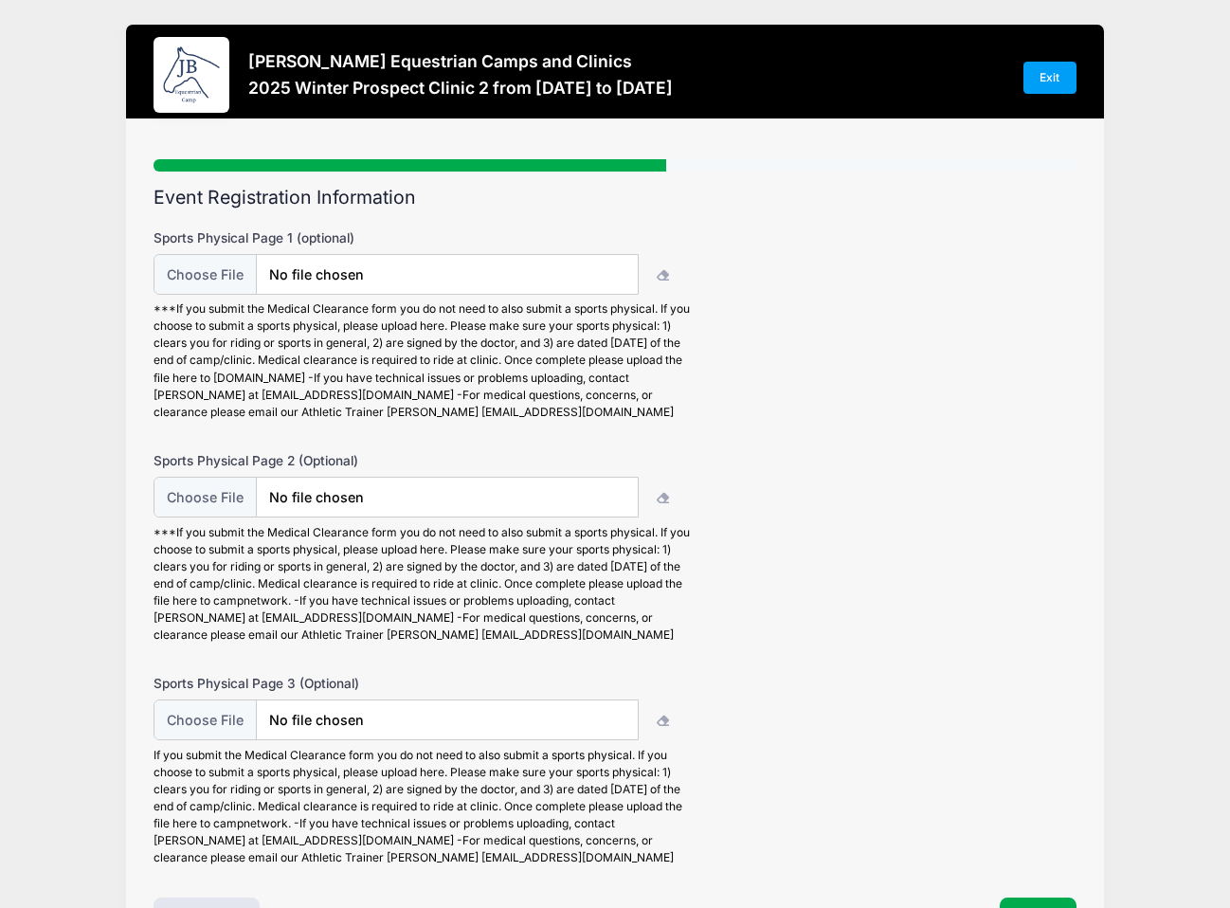
scroll to position [131, 0]
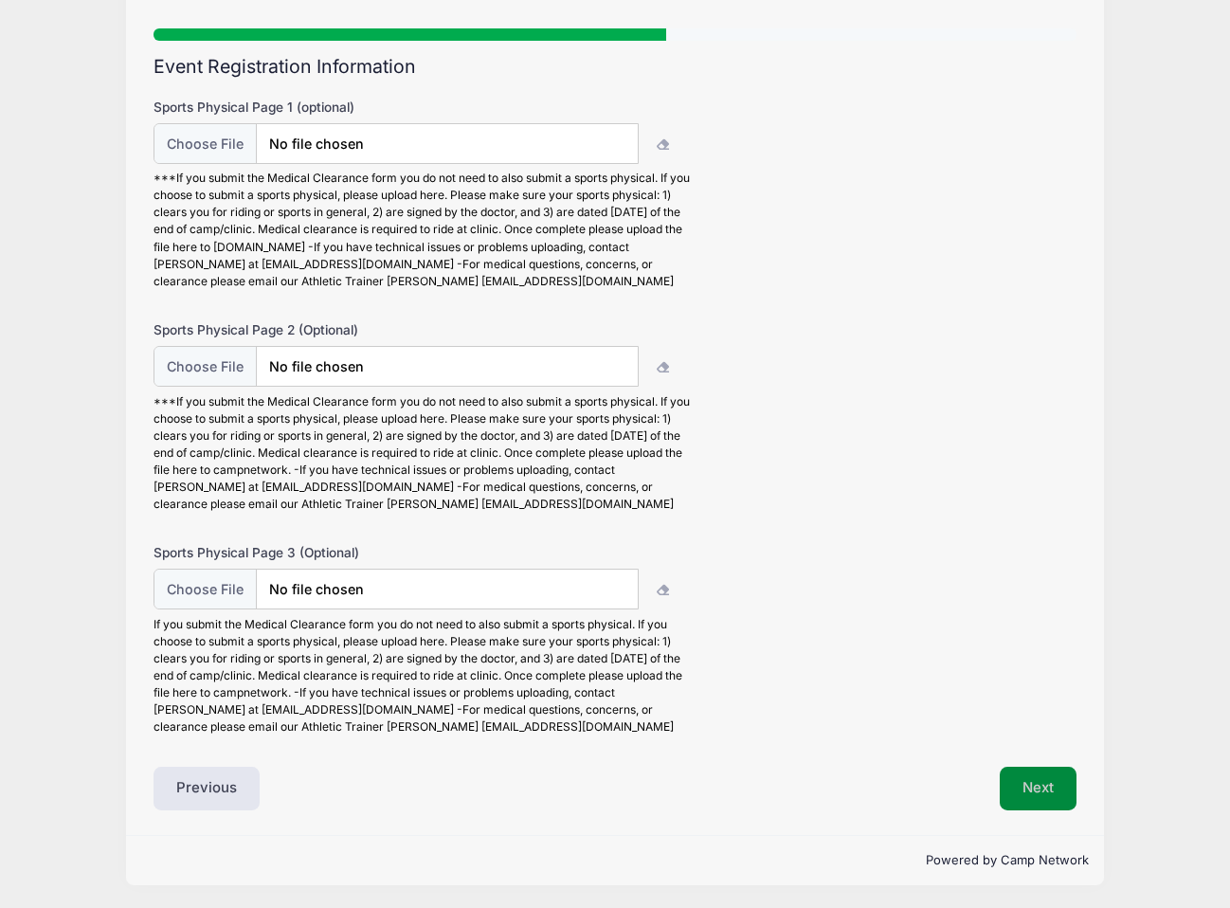
click at [1025, 787] on button "Next" at bounding box center [1037, 788] width 77 height 44
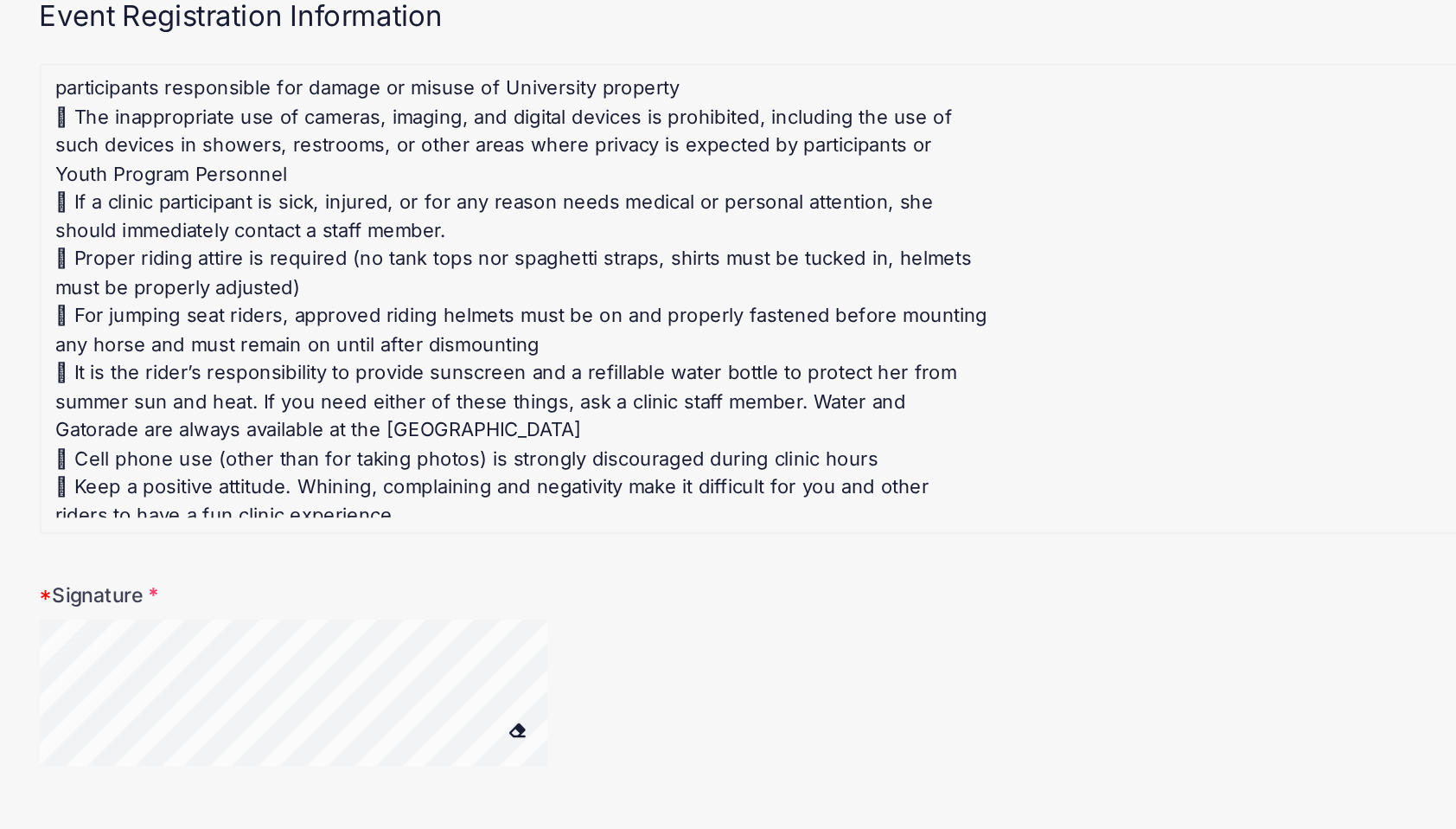
scroll to position [364, 0]
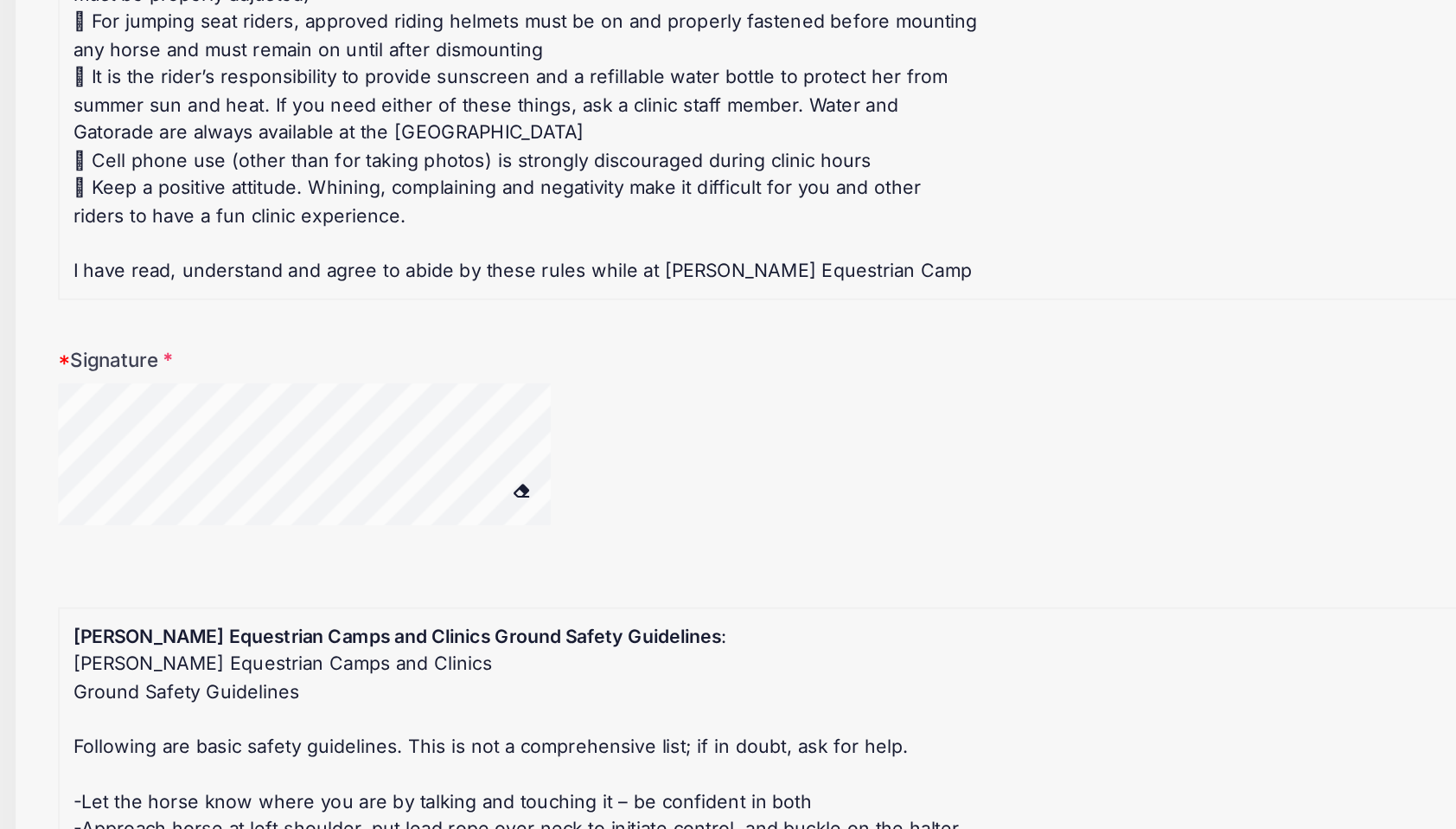
click at [372, 485] on form "Clinic Rules : CLINIC RULES Our concern is that all Jessica Braswell Equestrian…" at bounding box center [728, 660] width 1120 height 904
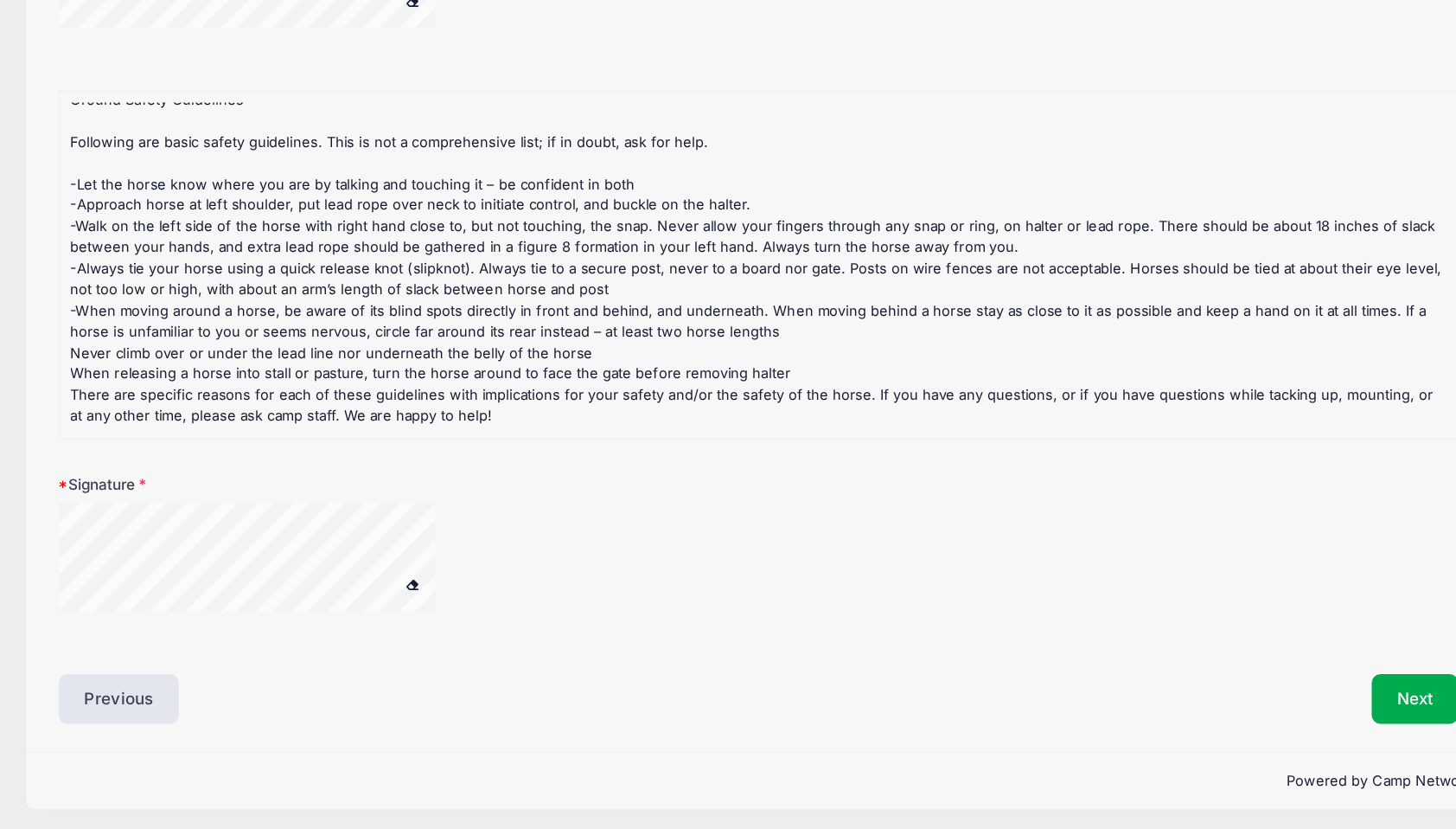
scroll to position [441, 0]
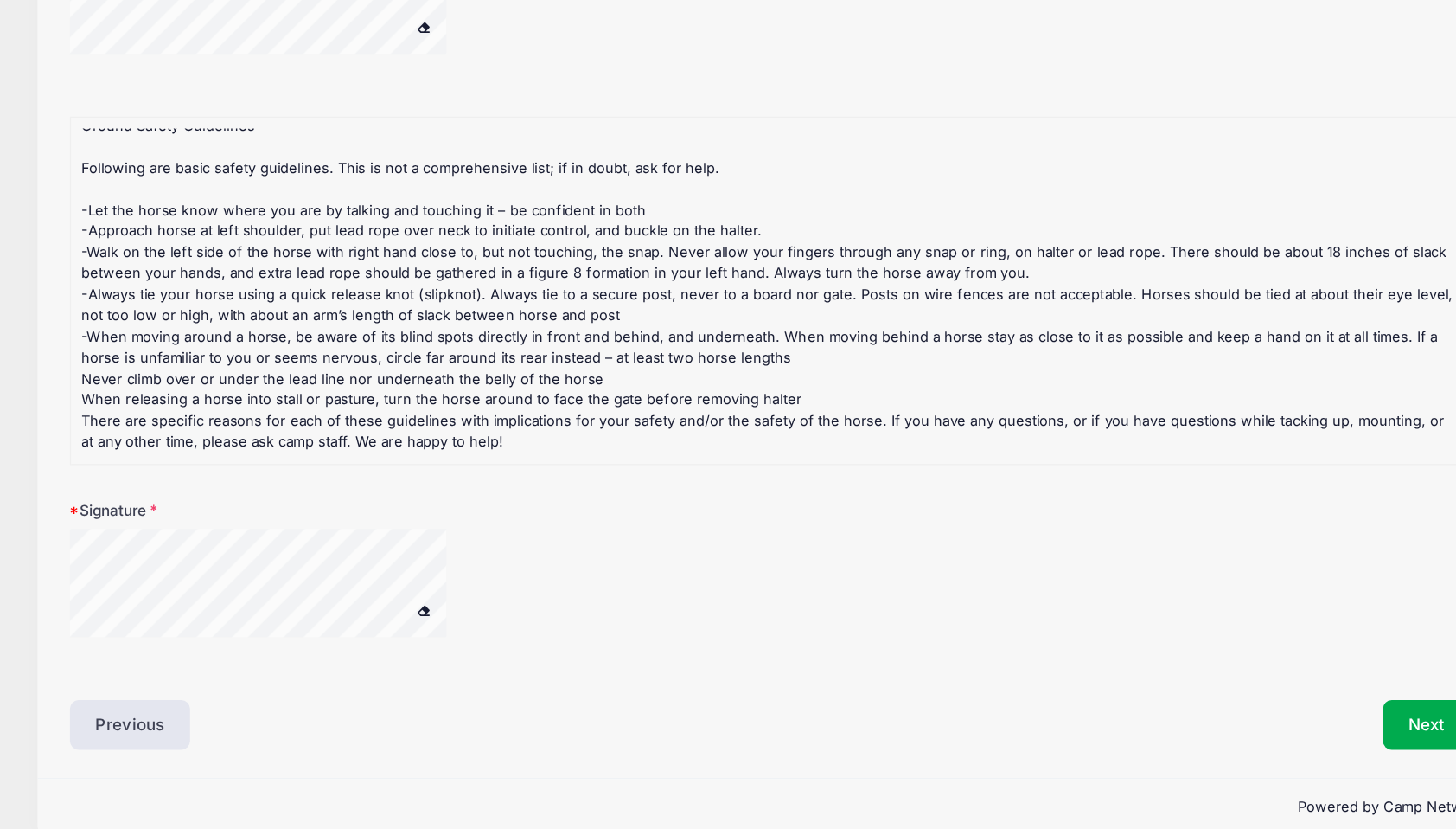
click at [289, 656] on div at bounding box center [495, 663] width 653 height 17
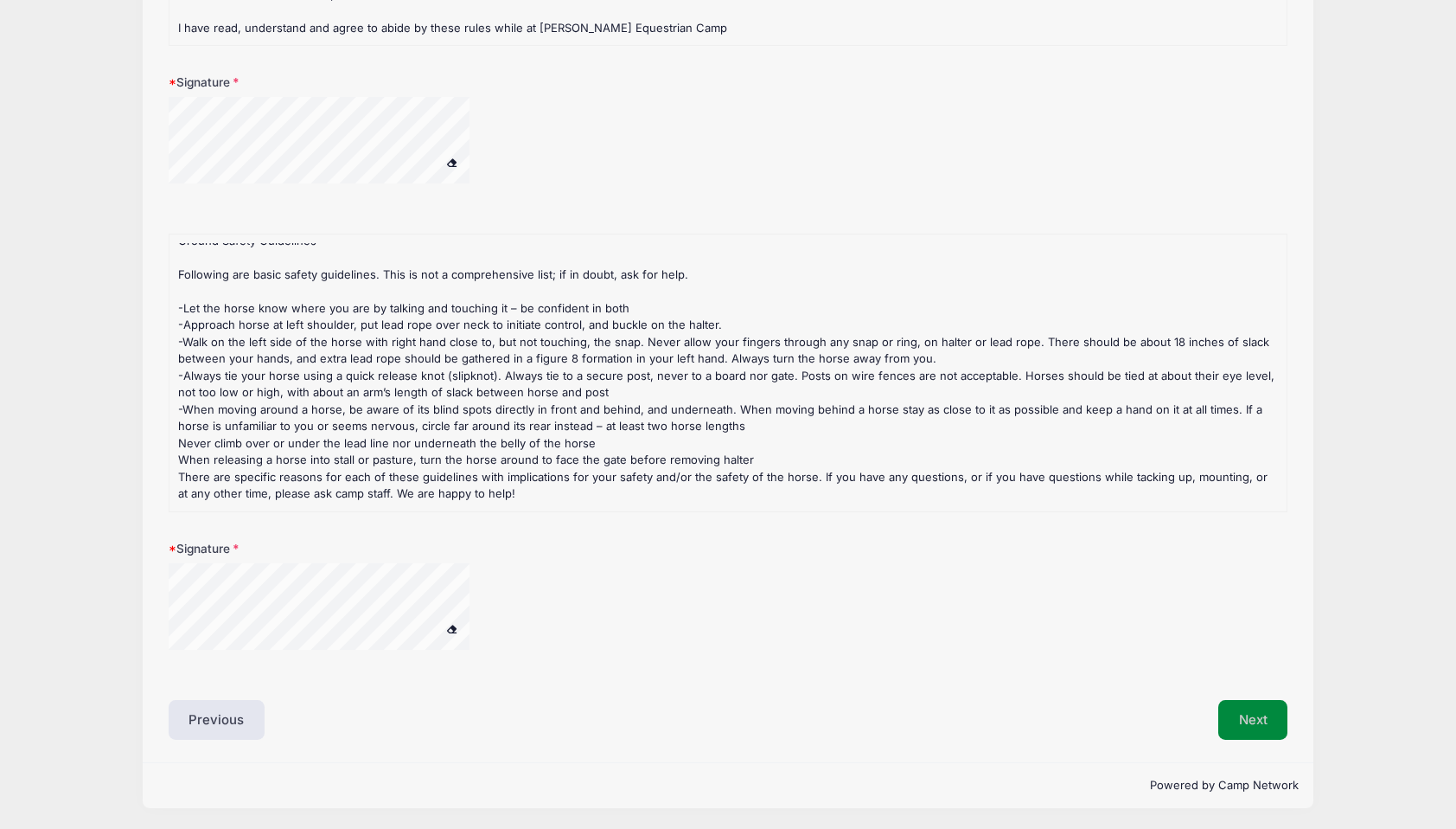
click at [1243, 723] on button "Next" at bounding box center [1253, 719] width 70 height 40
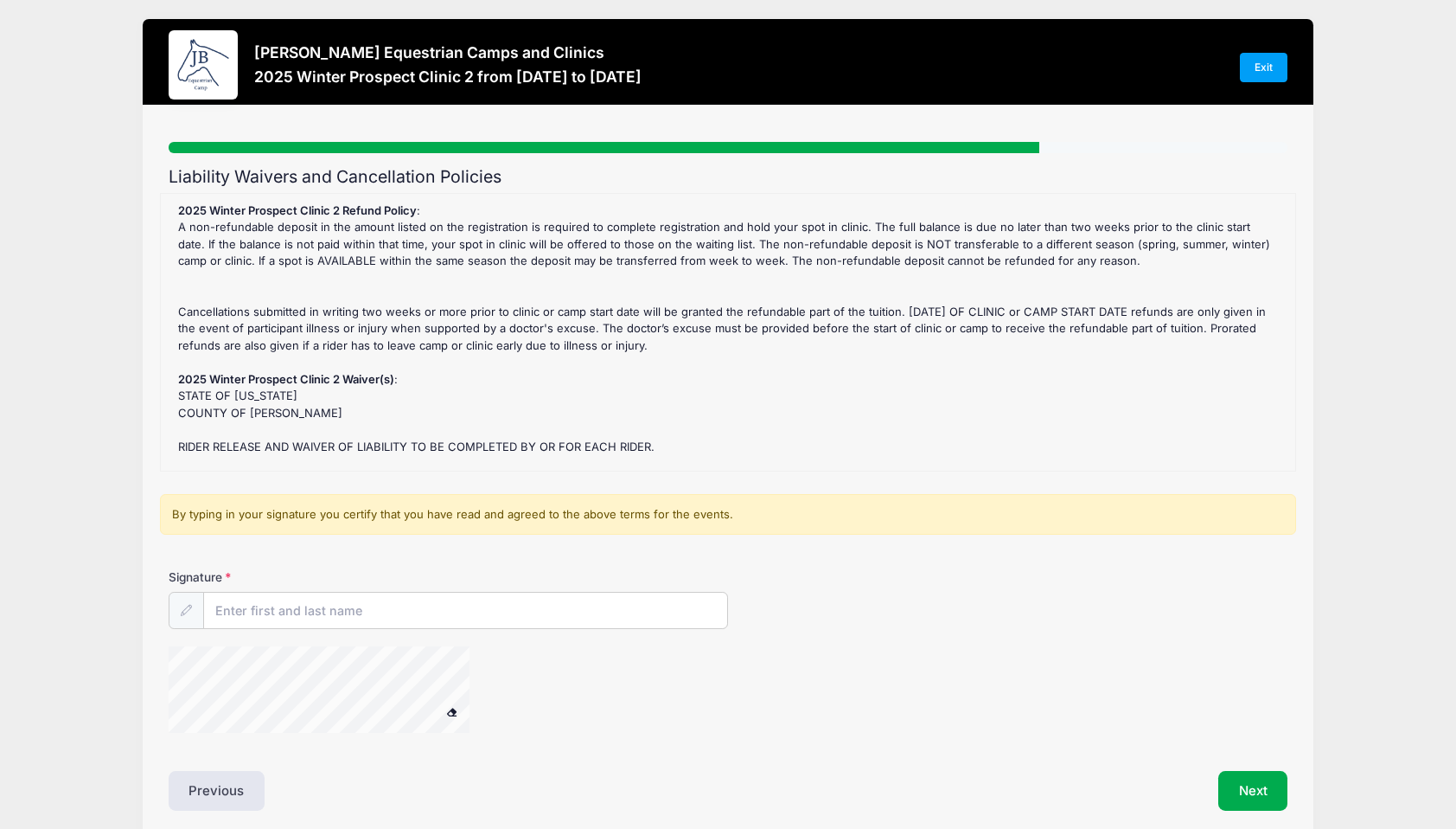
scroll to position [0, 0]
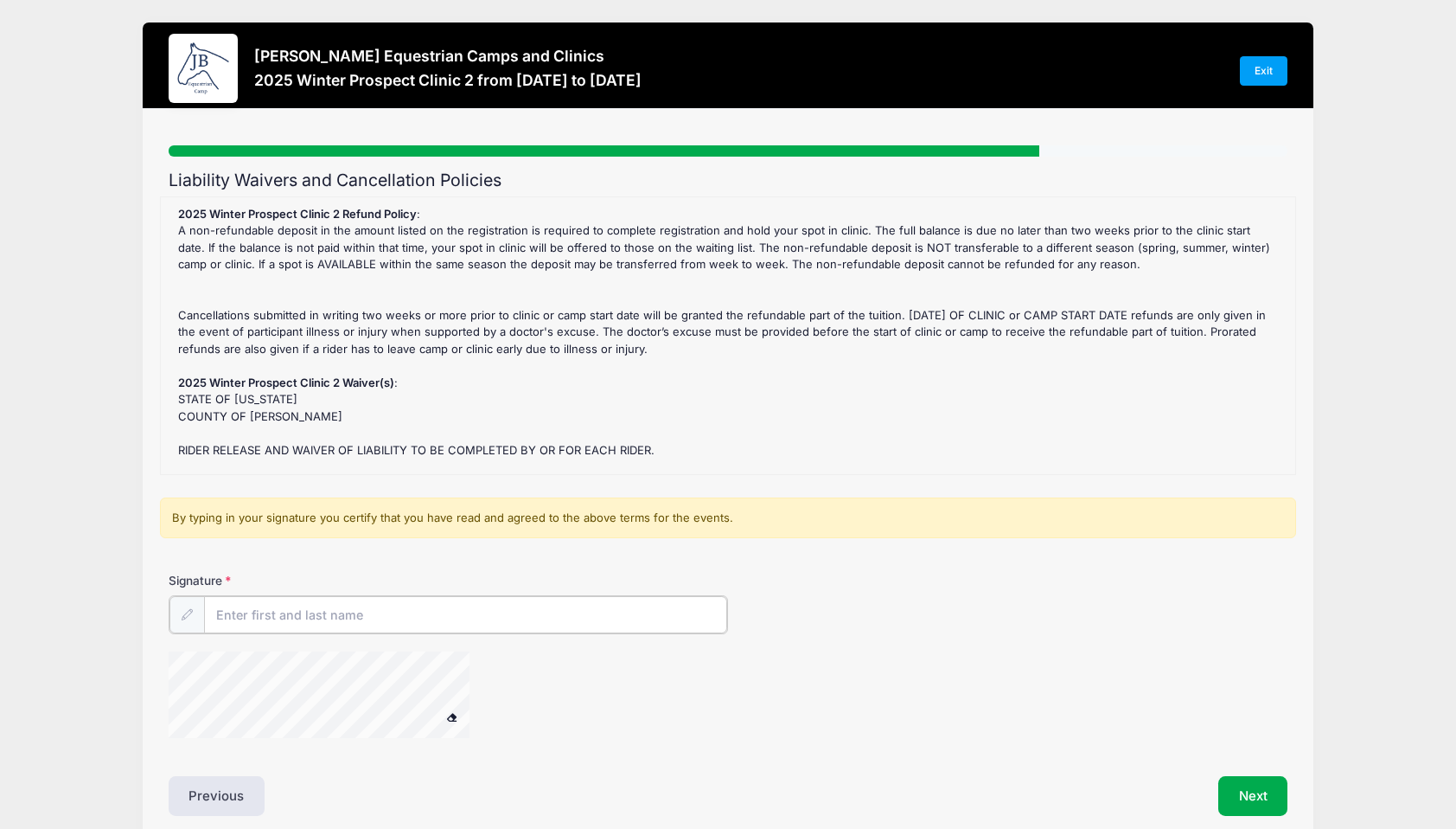
click at [518, 605] on input "Signature" at bounding box center [466, 614] width 523 height 37
type input "Gabriella Walior"
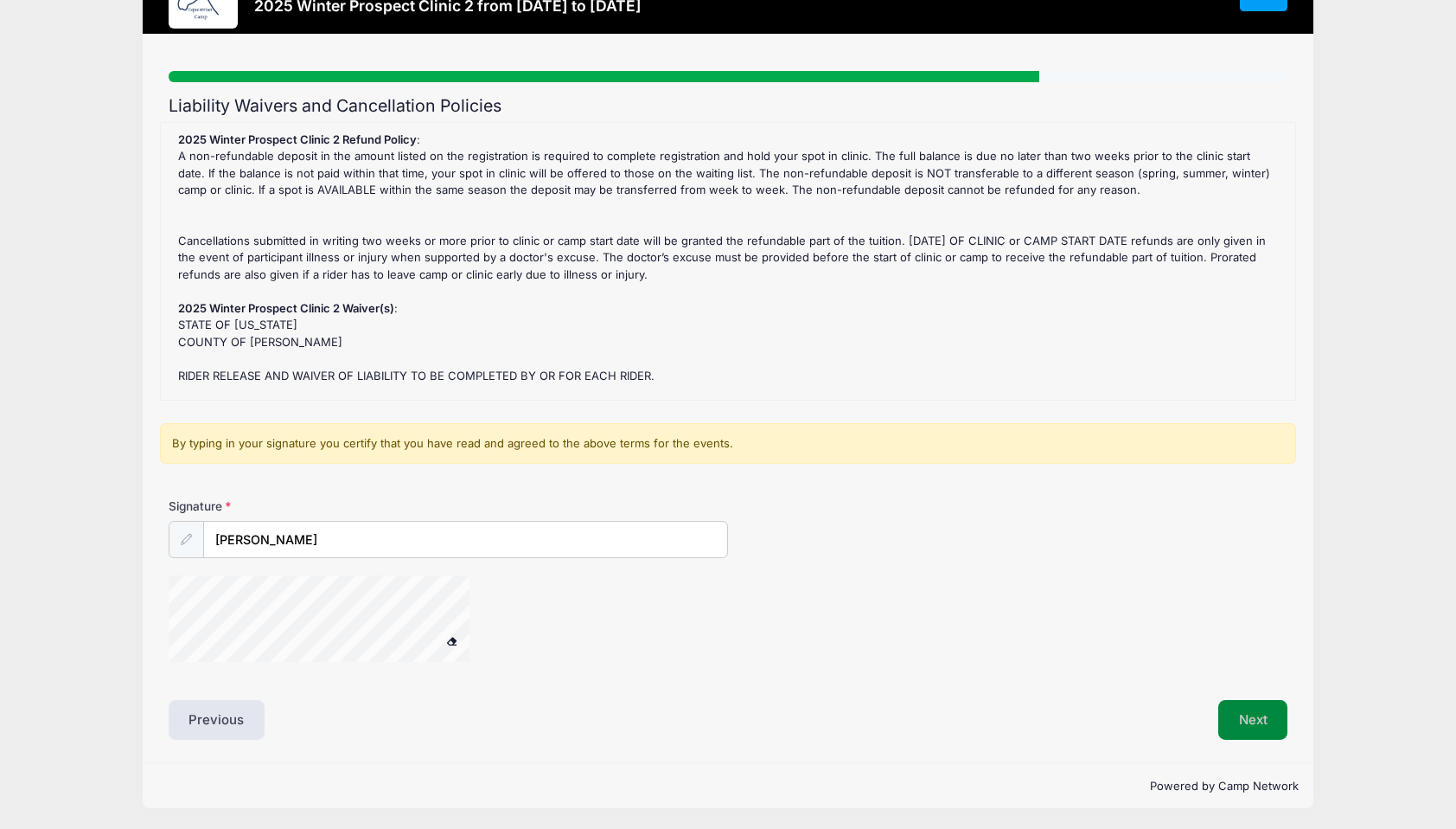
click at [1257, 725] on button "Next" at bounding box center [1253, 719] width 70 height 40
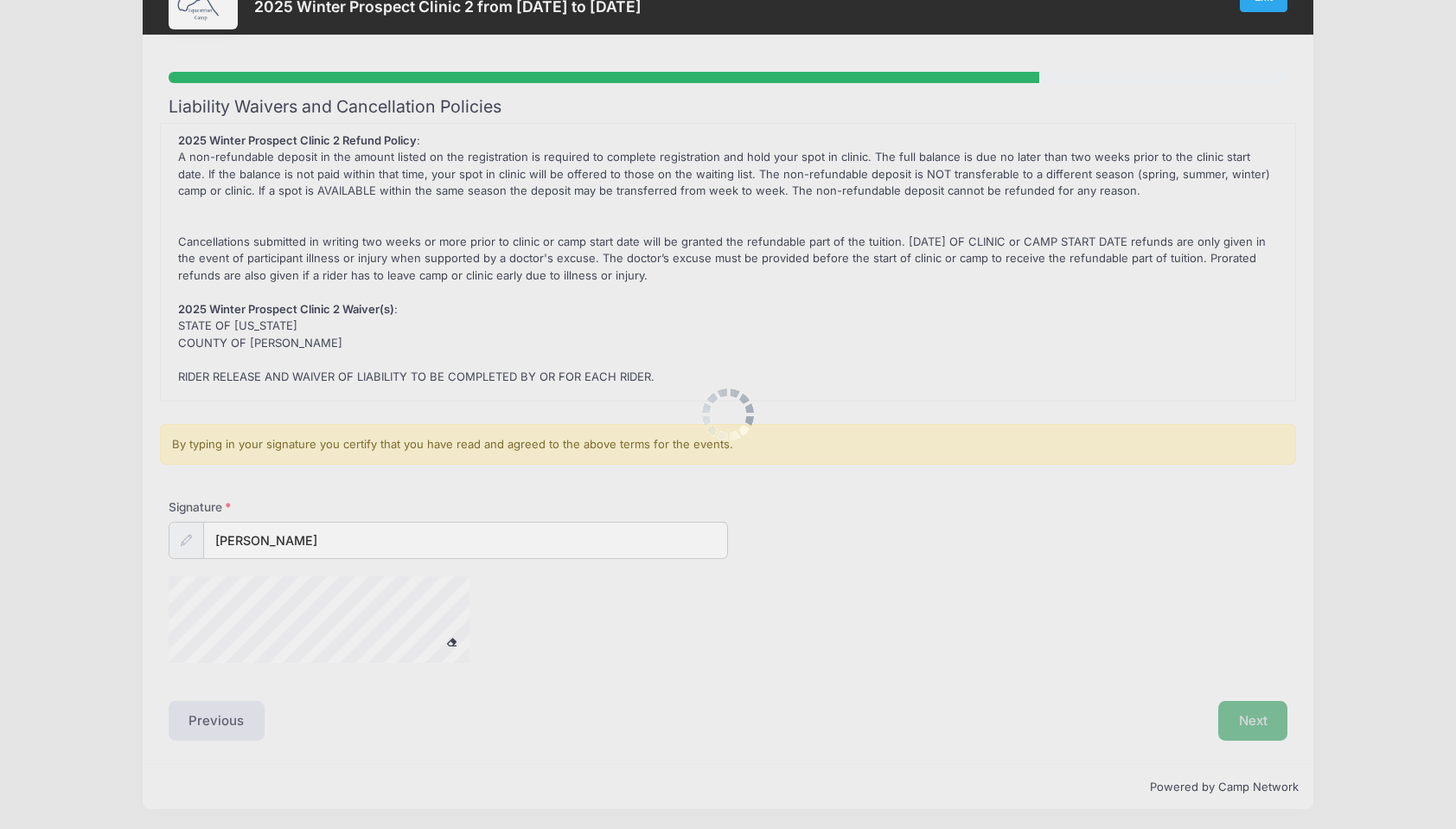
scroll to position [0, 0]
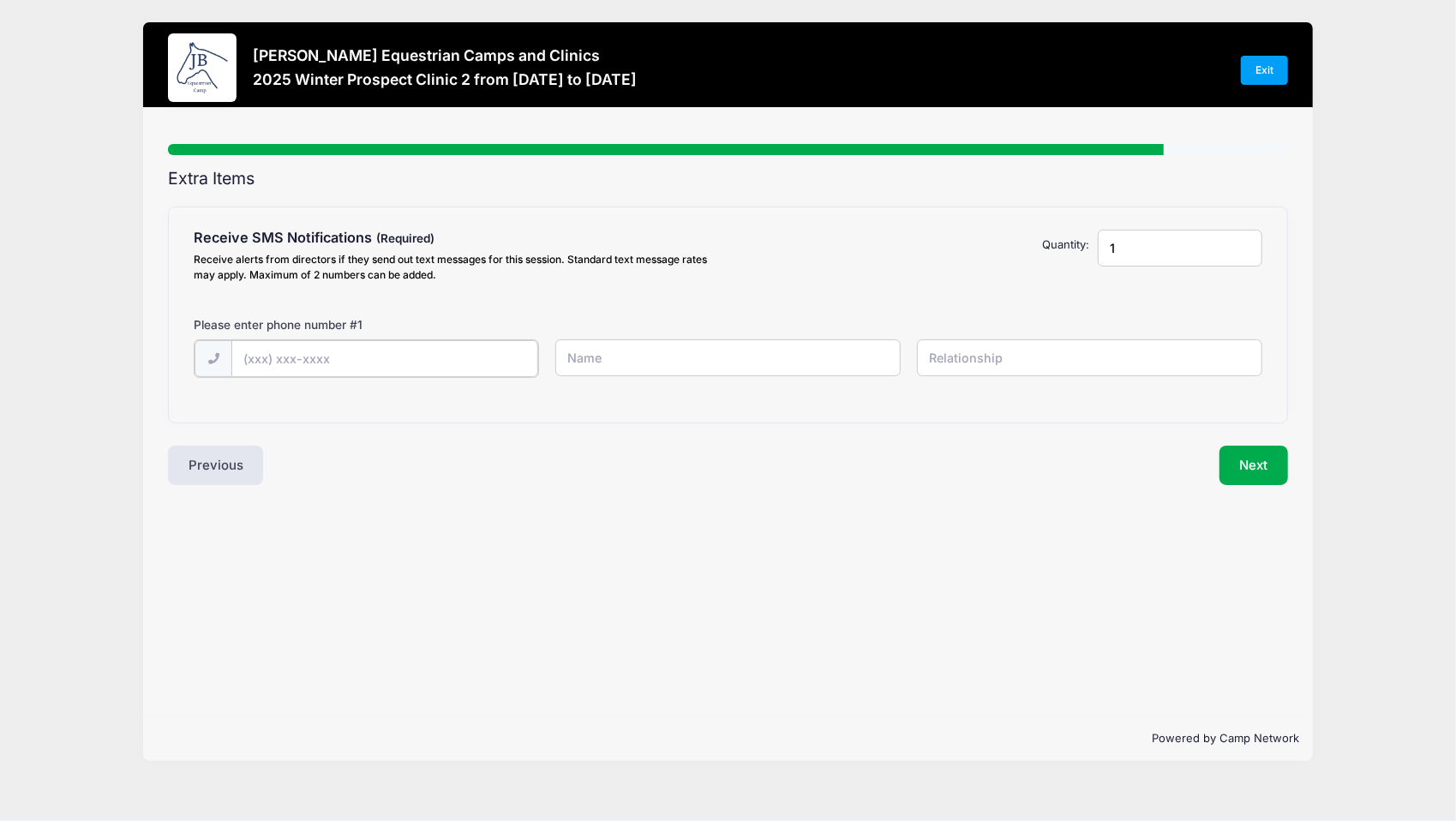
click at [390, 350] on input "text" at bounding box center [384, 358] width 306 height 37
type input "(425) 677-1714"
click at [590, 362] on input "text" at bounding box center [728, 357] width 345 height 37
type input "Gabriella Walior"
click at [973, 344] on input "text" at bounding box center [1090, 357] width 345 height 37
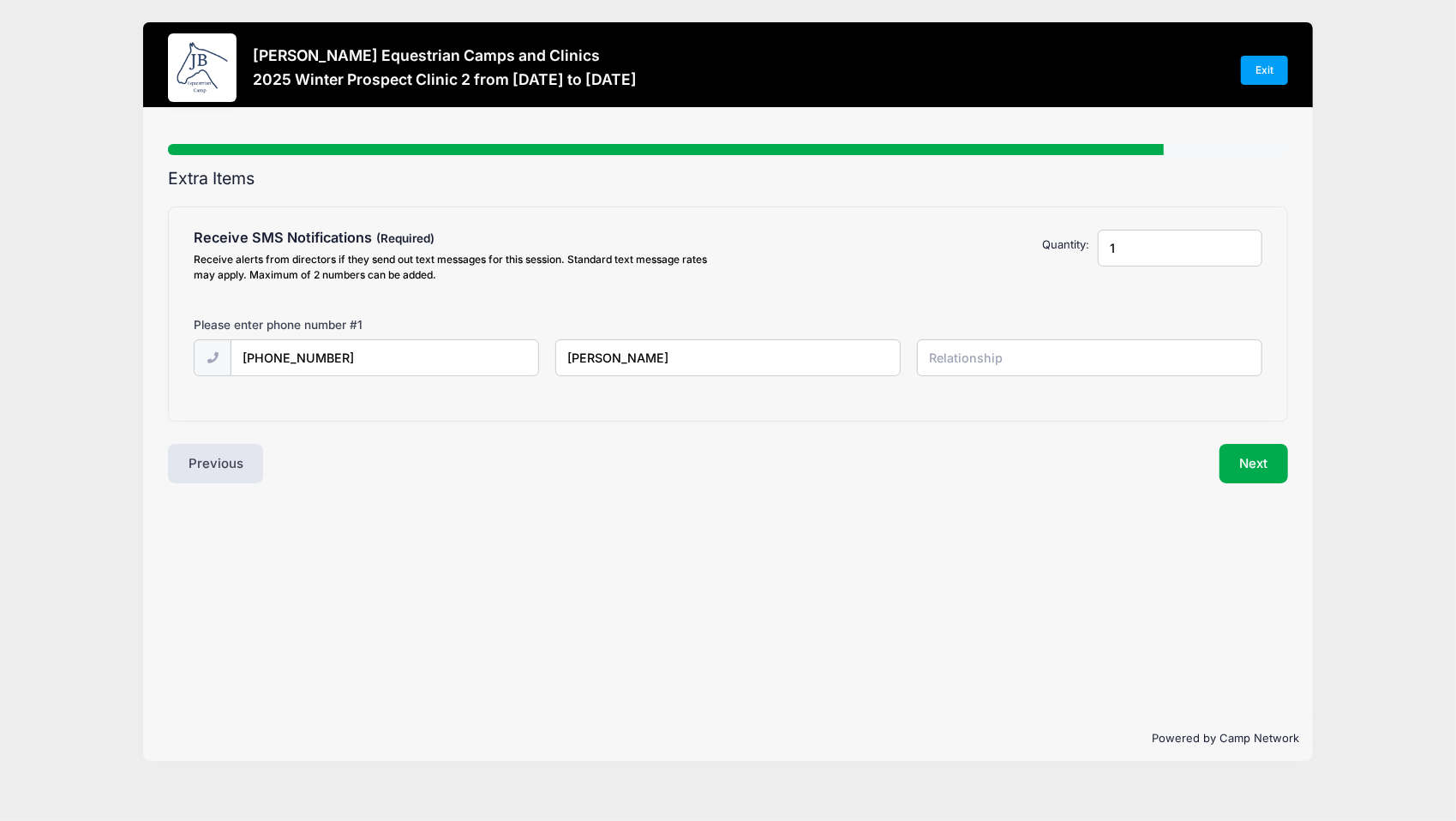
type input "S"
type input "Rider"
click at [1276, 457] on button "Next" at bounding box center [1253, 464] width 70 height 40
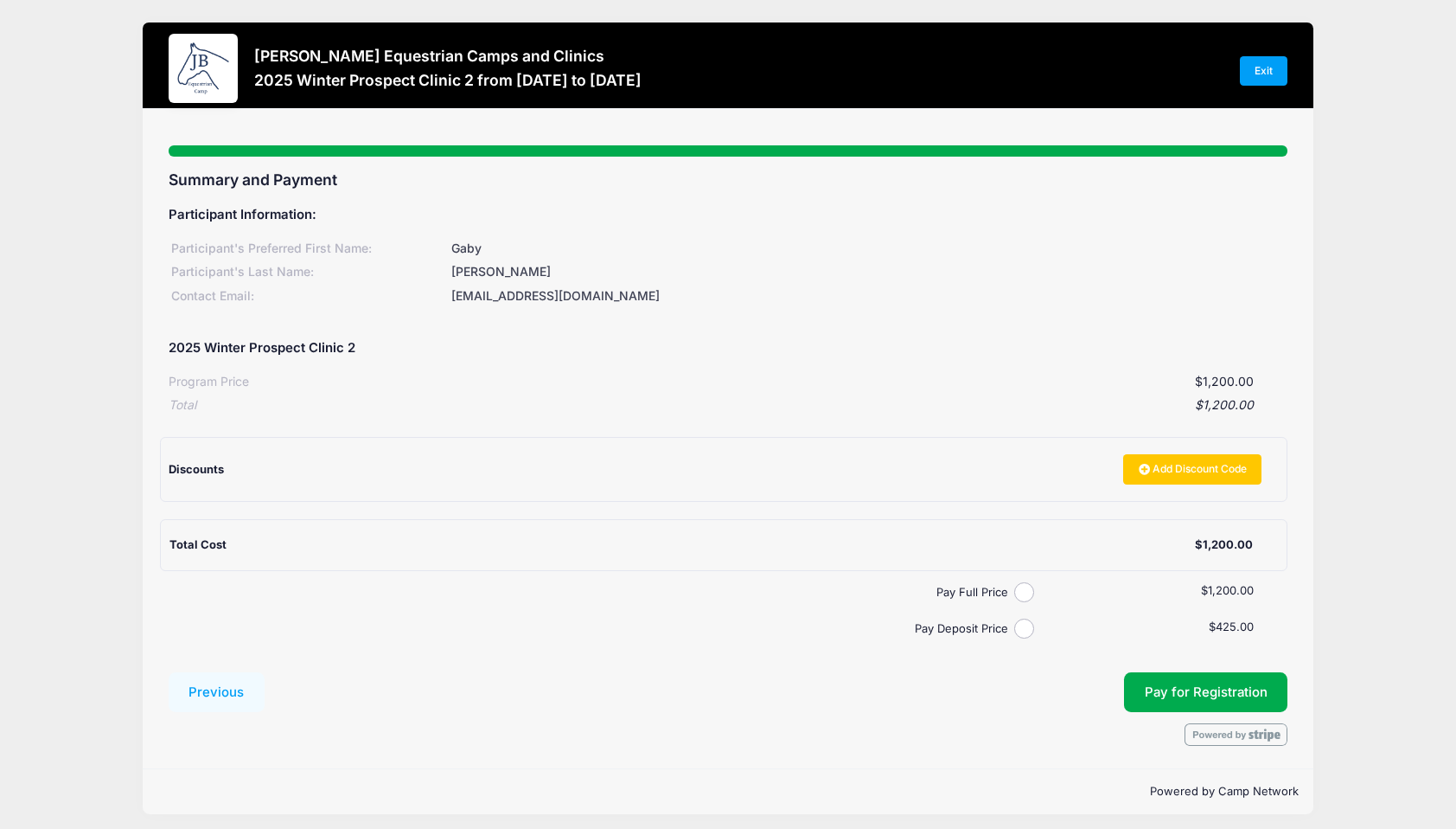
scroll to position [5, 0]
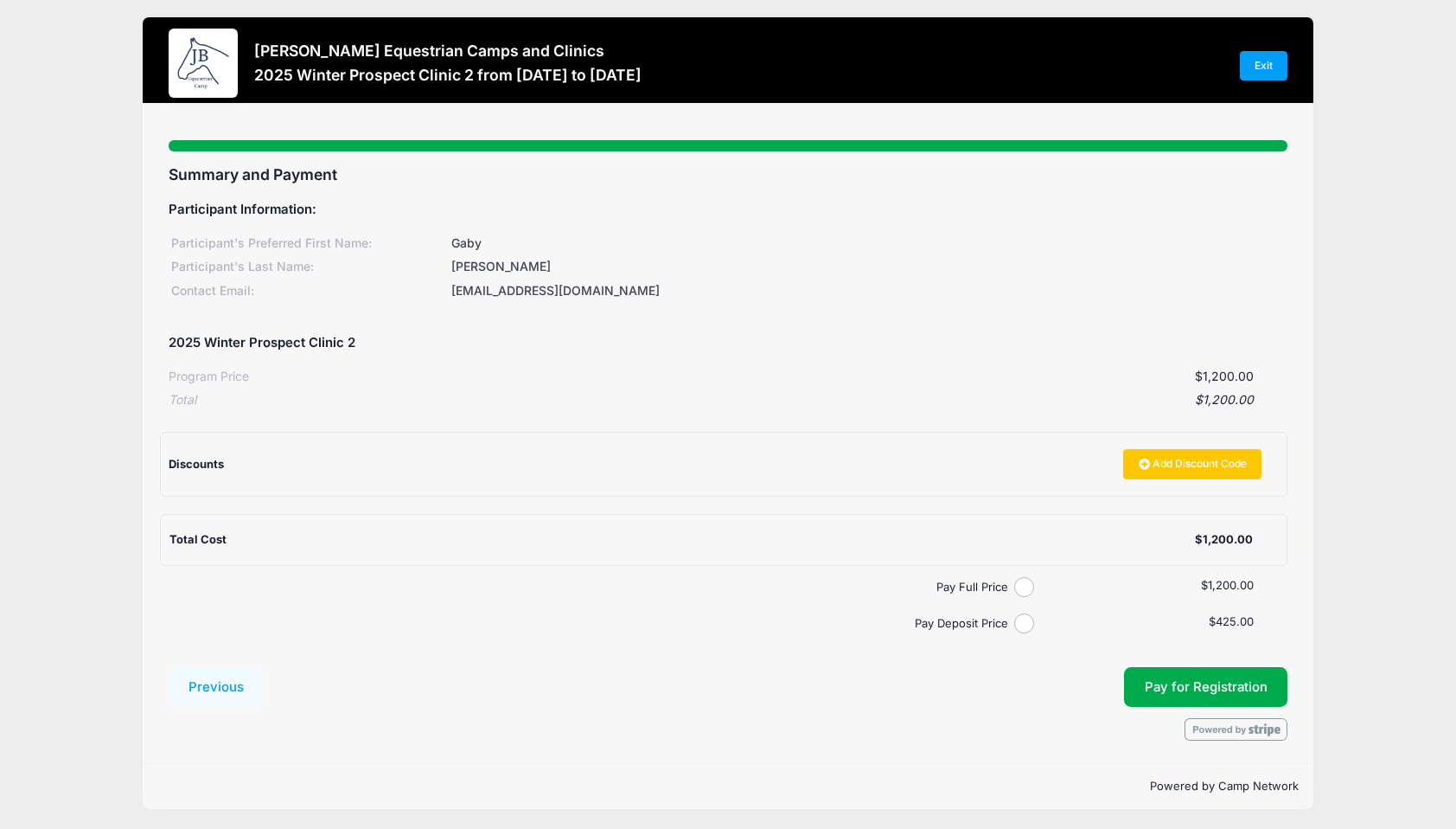
click at [957, 344] on div "2025 Winter Prospect Clinic 2" at bounding box center [728, 342] width 1120 height 40
click at [1146, 687] on button "Pay for Registration" at bounding box center [1207, 687] width 164 height 40
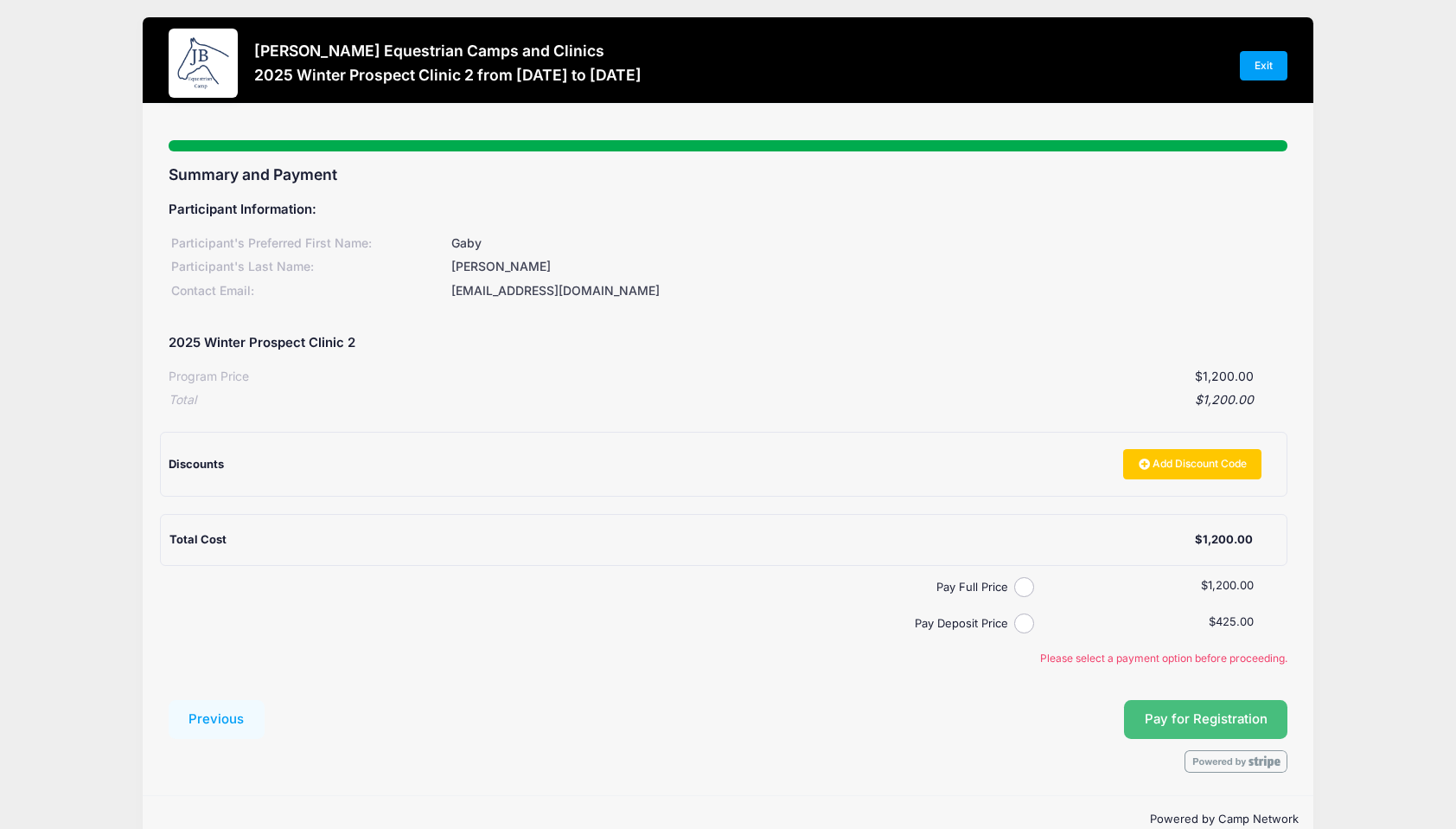
scroll to position [38, 0]
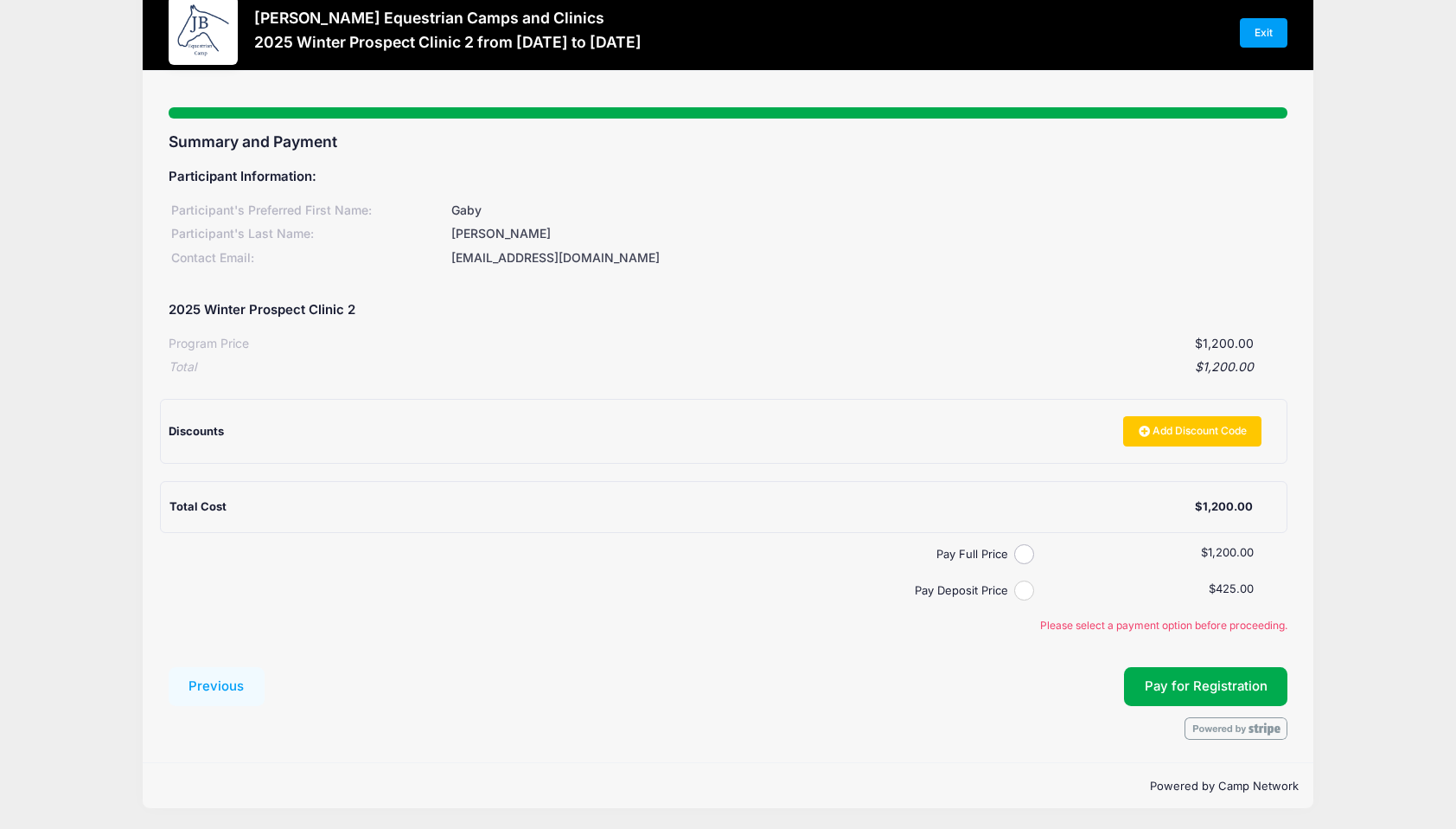
click at [1023, 593] on input "Pay Deposit Price" at bounding box center [1024, 591] width 20 height 20
radio input "true"
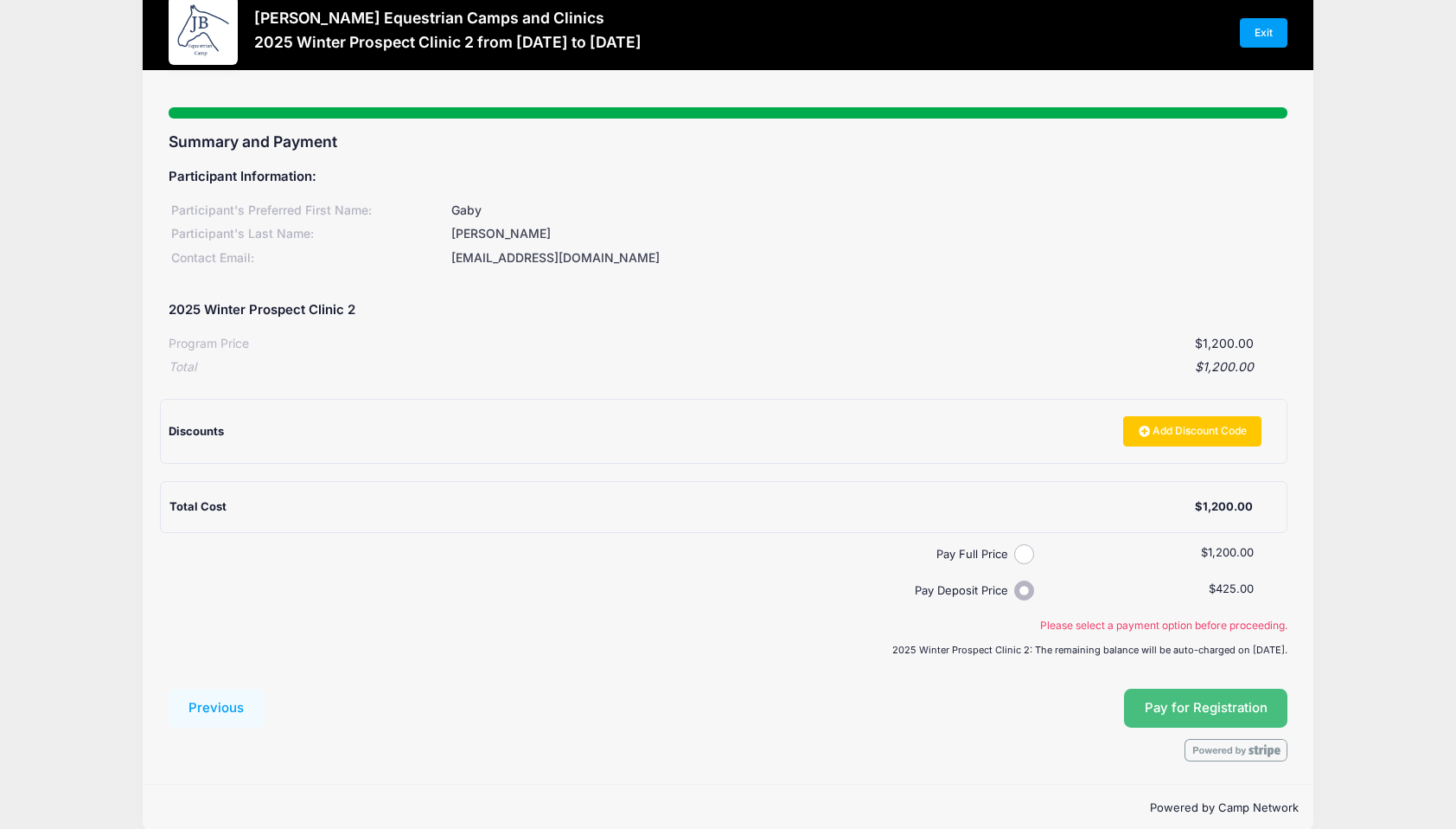
click at [1180, 719] on button "Pay for Registration" at bounding box center [1207, 708] width 164 height 40
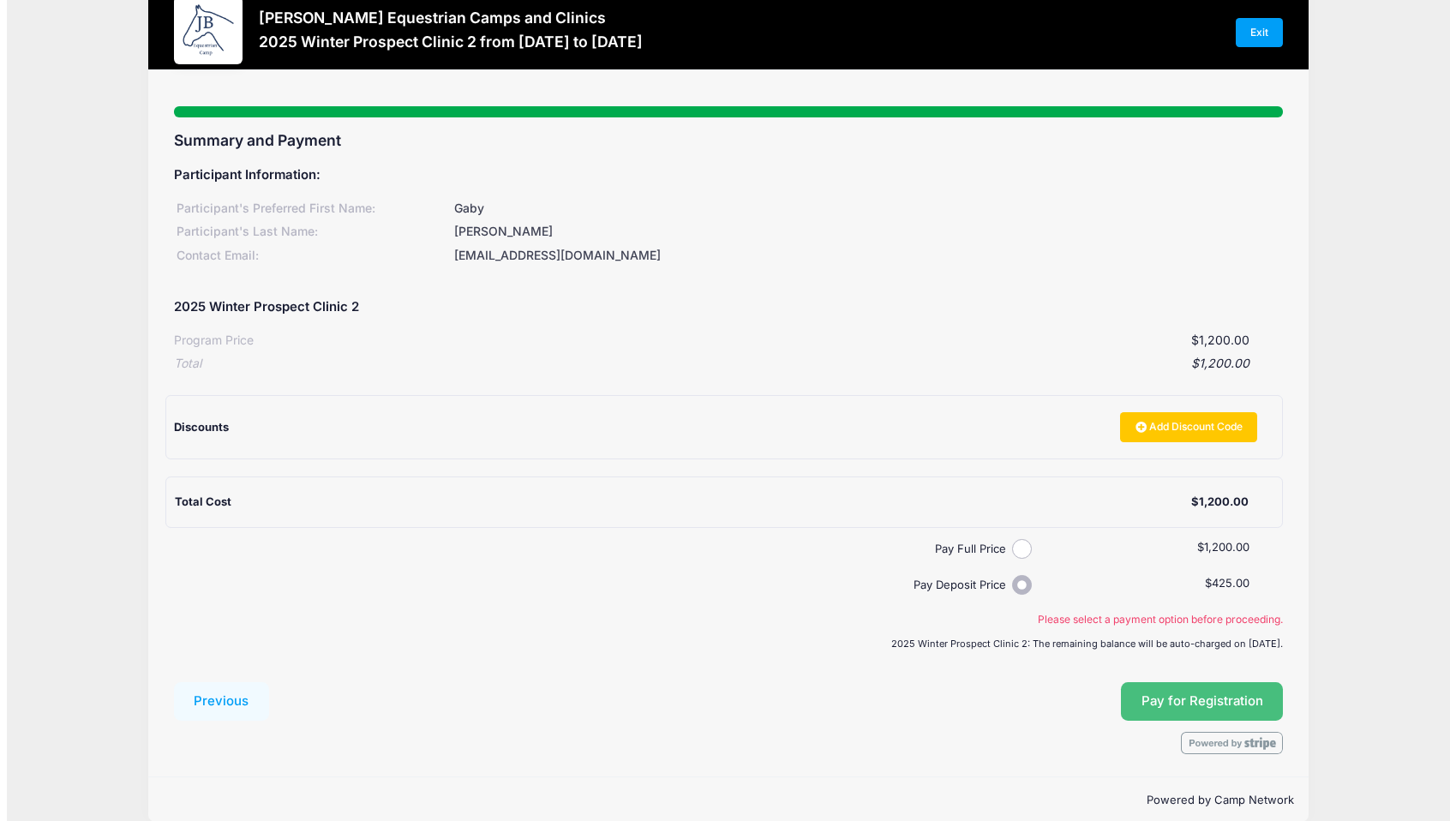
scroll to position [33, 0]
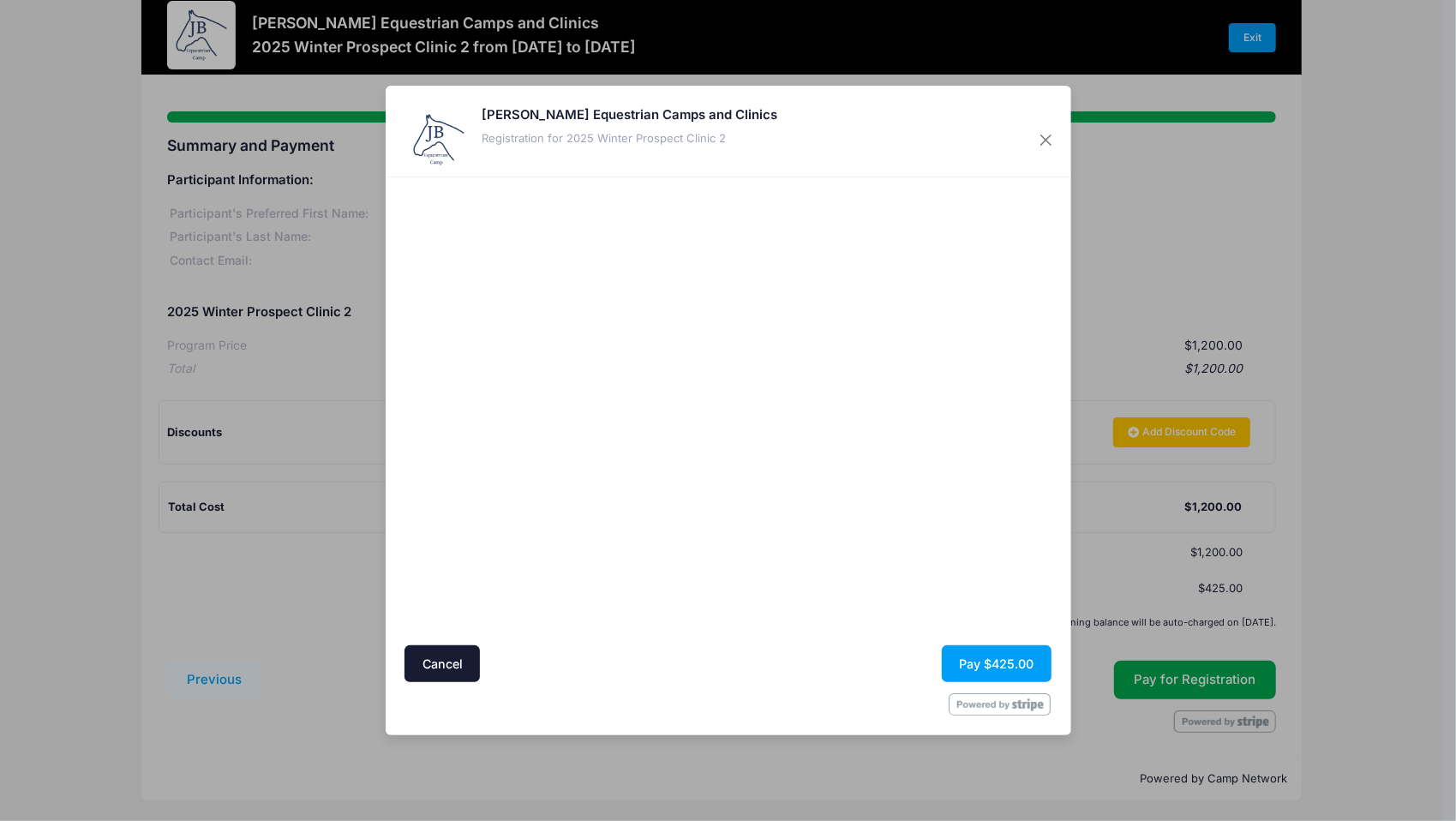
click at [845, 665] on div "Cancel Pay $425.00" at bounding box center [727, 663] width 647 height 37
click at [966, 671] on button "Pay $425.00" at bounding box center [996, 663] width 109 height 37
